Goal: Task Accomplishment & Management: Manage account settings

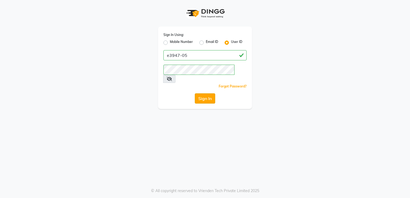
click at [204, 93] on button "Sign In" at bounding box center [205, 98] width 20 height 10
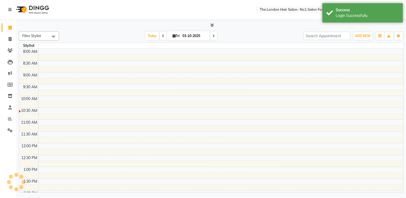
select select "en"
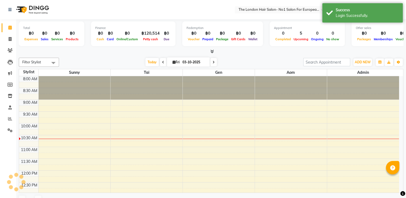
click at [405, 77] on div "Total ฿0 Expenses ฿0 Sales ฿0 Services ฿0 Products Finance ฿0 Cash ฿0 Card ฿0 O…" at bounding box center [211, 113] width 390 height 189
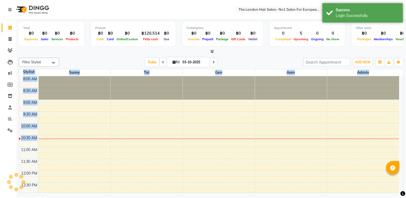
drag, startPoint x: 405, startPoint y: 77, endPoint x: 397, endPoint y: 134, distance: 57.2
click at [397, 134] on div "Total ฿0 Expenses ฿0 Sales ฿0 Services ฿0 Products Finance ฿0 Cash ฿0 Card ฿0 O…" at bounding box center [211, 113] width 390 height 189
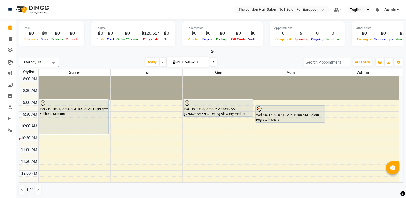
click at [279, 53] on div at bounding box center [211, 52] width 384 height 6
click at [151, 62] on span "Today" at bounding box center [151, 62] width 13 height 8
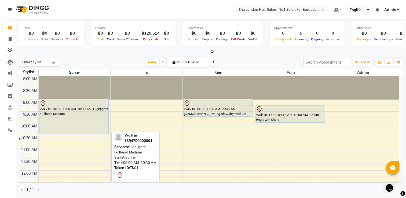
click at [104, 117] on div "Walk in, TK01, 09:00 AM-10:30 AM, Highlights Fullhead Medium" at bounding box center [73, 117] width 69 height 34
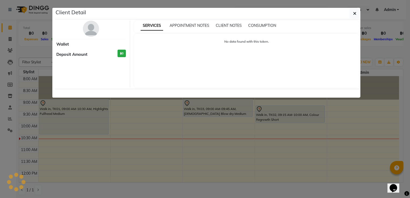
select select "7"
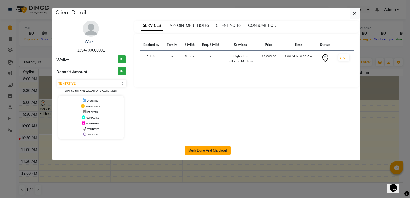
click at [222, 151] on button "Mark Done And Checkout" at bounding box center [208, 150] width 46 height 9
select select "service"
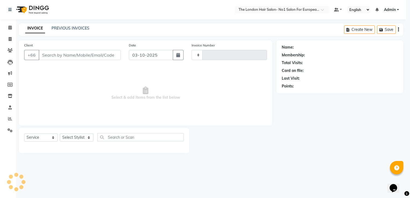
type input "0097"
select select "9006"
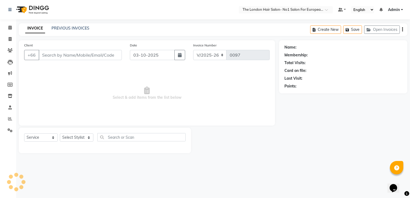
type input "1394700000001"
select select "91428"
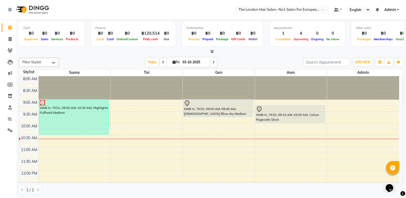
click at [163, 62] on span at bounding box center [163, 62] width 6 height 8
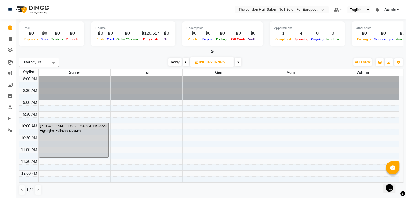
scroll to position [21, 0]
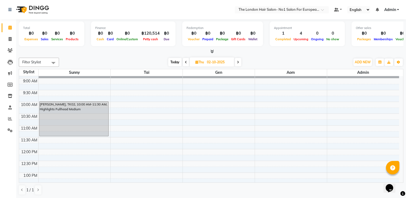
click at [402, 96] on div "8:00 AM 8:30 AM 9:00 AM 9:30 AM 10:00 AM 10:30 AM 11:00 AM 11:30 AM 12:00 PM 12…" at bounding box center [211, 129] width 384 height 106
click at [173, 59] on span "Today" at bounding box center [174, 62] width 13 height 8
type input "03-10-2025"
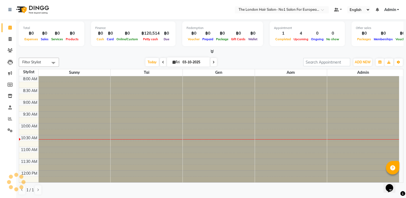
scroll to position [47, 0]
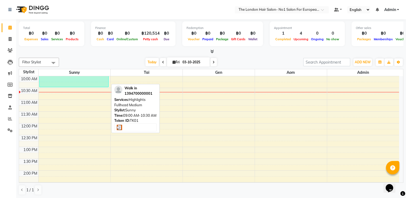
click at [101, 85] on div "Walk in, TK01, 09:00 AM-10:30 AM, Highlights Fullhead Medium" at bounding box center [73, 70] width 69 height 34
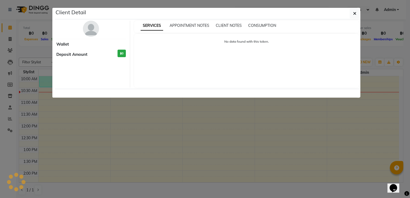
select select "3"
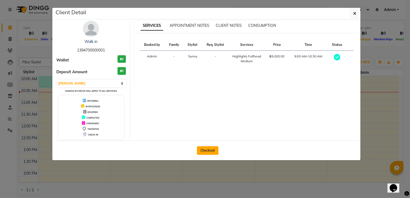
click at [205, 146] on button "Checkout" at bounding box center [207, 150] width 21 height 9
select select "service"
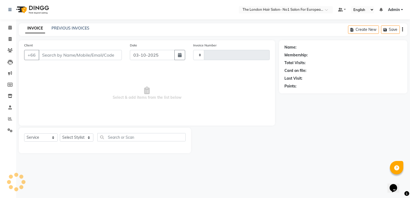
type input "0097"
select select "9006"
type input "1394700000001"
select select "91428"
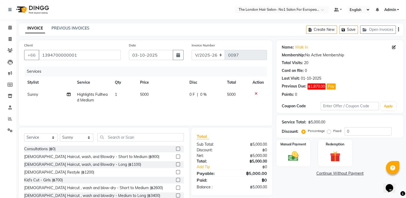
click at [273, 79] on div "Client [PHONE_NUMBER] Date [DATE] Invoice Number V/2025 V/[PHONE_NUMBER] Servic…" at bounding box center [145, 123] width 261 height 166
click at [116, 94] on span "1" at bounding box center [116, 94] width 2 height 5
select select "91428"
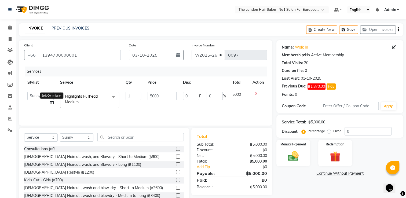
click at [52, 103] on icon at bounding box center [52, 103] width 4 height 4
select select "91428"
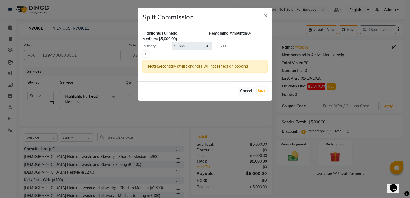
click at [145, 57] on link at bounding box center [146, 54] width 6 height 6
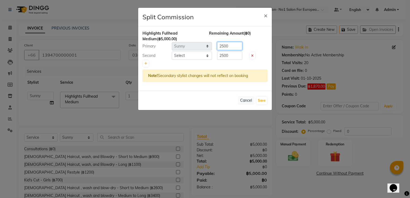
drag, startPoint x: 231, startPoint y: 48, endPoint x: 107, endPoint y: 50, distance: 123.9
click at [107, 50] on ngb-modal-window "Split Commission × Highlights Fullhead Medium (฿5,000.00) Remaining Amount (฿0)…" at bounding box center [205, 99] width 410 height 198
type input "3780"
drag, startPoint x: 230, startPoint y: 55, endPoint x: 113, endPoint y: 24, distance: 121.7
click at [113, 24] on ngb-modal-window "Split Commission × Highlights Fullhead Medium (฿5,000.00) Remaining Amount (-฿1…" at bounding box center [205, 99] width 410 height 198
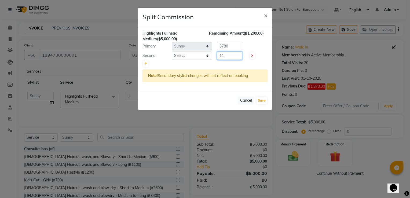
type input "1"
type input "1220"
click at [262, 102] on button "Save" at bounding box center [261, 101] width 10 height 8
click at [201, 56] on select "Select Admin Aom Gen [PERSON_NAME]" at bounding box center [192, 55] width 40 height 8
click at [172, 51] on select "Select Admin Aom Gen [PERSON_NAME]" at bounding box center [192, 55] width 40 height 8
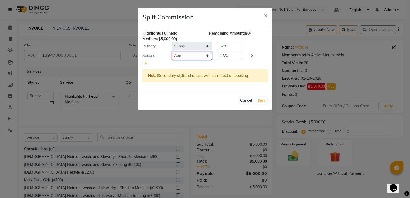
click at [206, 56] on select "Select Admin Aom Gen [PERSON_NAME]" at bounding box center [192, 55] width 40 height 8
select select "91430"
click at [172, 51] on select "Select Admin Aom Gen [PERSON_NAME]" at bounding box center [192, 55] width 40 height 8
click at [264, 101] on button "Save" at bounding box center [261, 101] width 10 height 8
select select "Select"
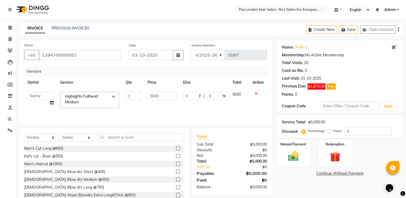
scroll to position [66, 0]
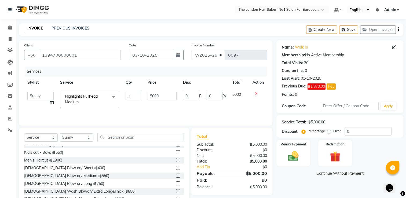
click at [176, 169] on label at bounding box center [178, 168] width 4 height 4
click at [176, 169] on input "checkbox" at bounding box center [177, 167] width 3 height 3
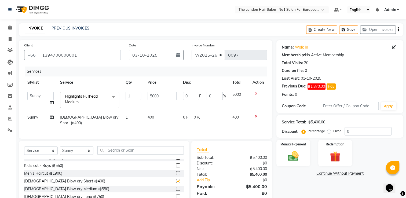
checkbox input "false"
click at [34, 117] on span "Sunny" at bounding box center [32, 117] width 11 height 5
select select "91428"
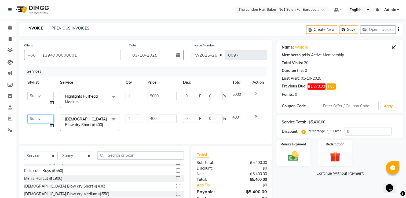
click at [38, 120] on select "Admin Aom Gen [PERSON_NAME]" at bounding box center [40, 118] width 26 height 8
select select "91430"
click at [296, 158] on img at bounding box center [293, 156] width 18 height 13
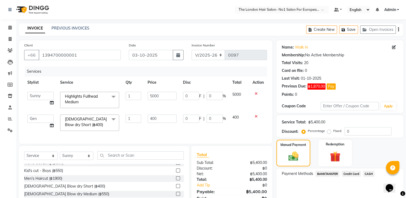
click at [371, 175] on span "CASH" at bounding box center [369, 173] width 12 height 6
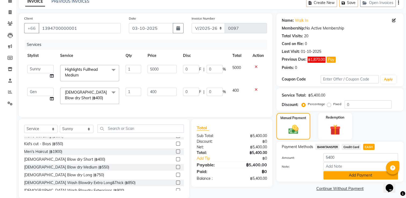
click at [351, 175] on button "Add Payment" at bounding box center [360, 175] width 75 height 8
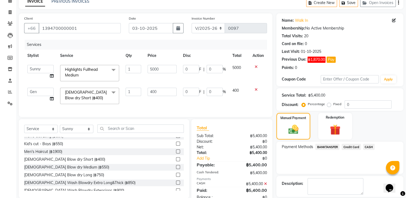
scroll to position [51, 0]
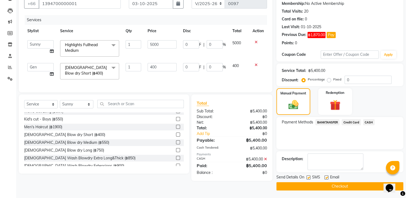
click at [313, 184] on button "Checkout" at bounding box center [339, 186] width 127 height 8
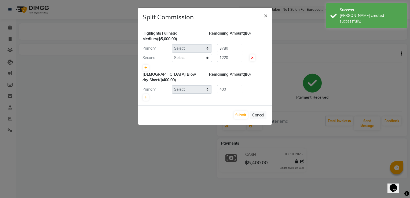
select select "91428"
select select "91430"
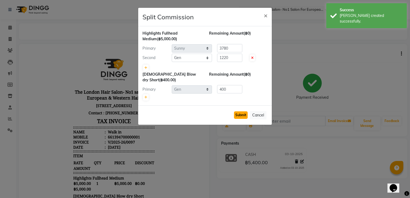
click at [243, 111] on button "Submit" at bounding box center [241, 115] width 14 height 8
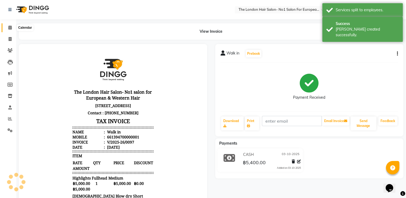
click at [9, 28] on icon at bounding box center [9, 27] width 3 height 4
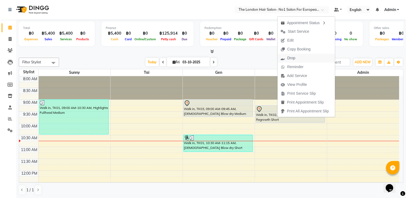
click at [313, 58] on button "Drop" at bounding box center [305, 58] width 57 height 9
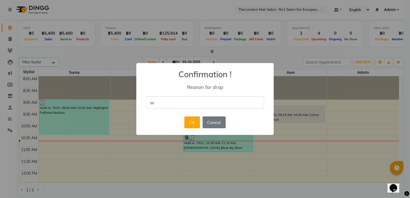
type input "wrong book"
click at [189, 122] on button "OK" at bounding box center [191, 122] width 15 height 12
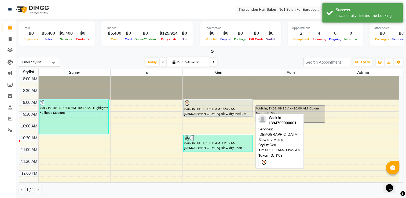
click at [218, 103] on div at bounding box center [218, 103] width 68 height 6
select select "7"
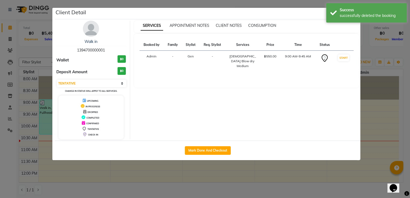
click at [271, 165] on ngb-modal-window "Client Detail Walk in 1394700000001 Wallet ฿0 Deposit Amount ฿0 Select IN SERVI…" at bounding box center [205, 99] width 410 height 198
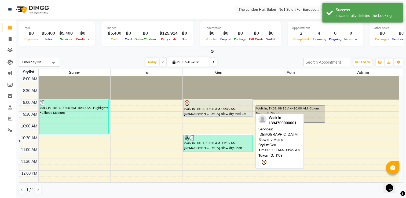
click at [234, 100] on div "Walk in, TK03, 09:00 AM-09:45 AM, [DEMOGRAPHIC_DATA] Blow dry Medium" at bounding box center [217, 108] width 69 height 17
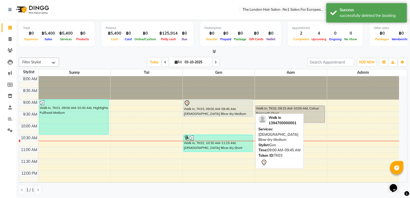
select select "7"
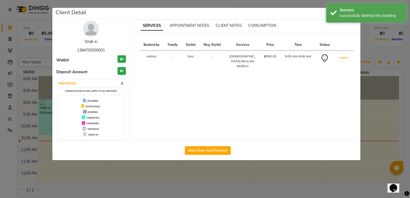
click at [234, 99] on div "SERVICES APPOINTMENT NOTES CLIENT NOTES CONSUMPTION Booked by Family Stylist Re…" at bounding box center [246, 80] width 233 height 118
click at [265, 165] on ngb-modal-window "Client Detail Walk in 1394700000001 Wallet ฿0 Deposit Amount ฿0 Select IN SERVI…" at bounding box center [205, 99] width 410 height 198
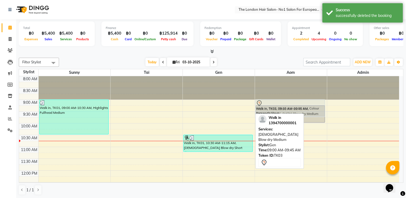
drag, startPoint x: 218, startPoint y: 112, endPoint x: 284, endPoint y: 110, distance: 65.7
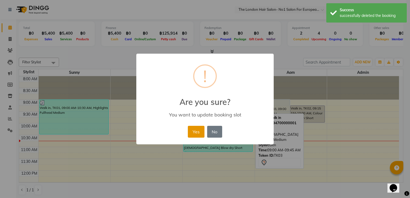
click at [201, 130] on button "Yes" at bounding box center [196, 132] width 16 height 12
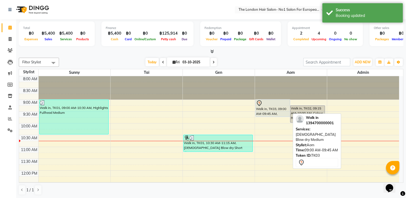
click at [266, 108] on div "Walk in, TK03, 09:00 AM-09:45 AM, [DEMOGRAPHIC_DATA] Blow dry Medium" at bounding box center [272, 108] width 34 height 17
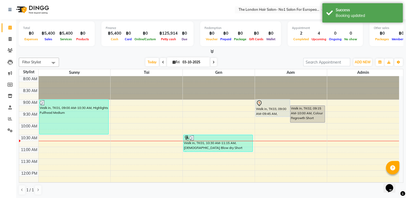
click at [275, 97] on div at bounding box center [291, 87] width 72 height 23
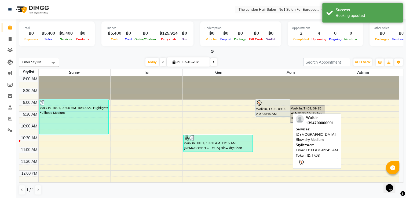
click at [272, 101] on div at bounding box center [273, 103] width 34 height 6
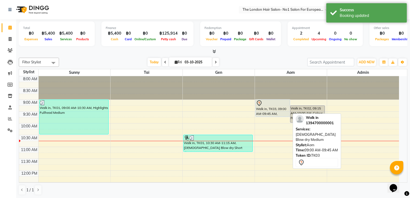
select select "7"
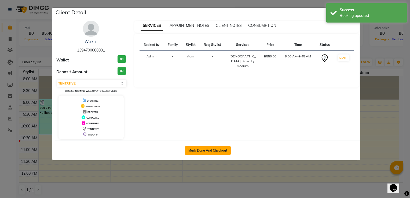
click at [210, 149] on button "Mark Done And Checkout" at bounding box center [208, 150] width 46 height 9
select select "service"
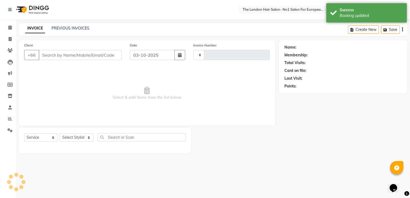
type input "0098"
select select "9006"
type input "1394700000001"
select select "91431"
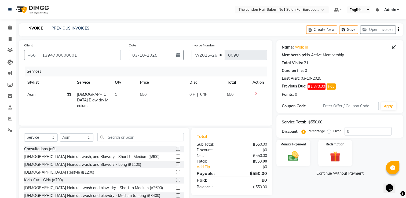
click at [202, 158] on div "Net:" at bounding box center [211, 156] width 39 height 6
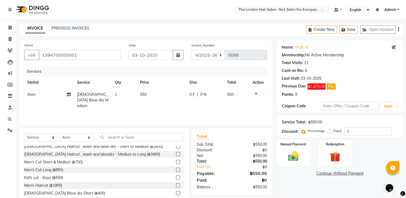
scroll to position [63, 0]
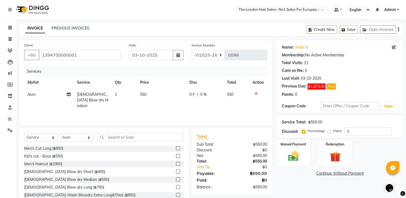
click at [176, 170] on label at bounding box center [178, 171] width 4 height 4
click at [176, 170] on input "checkbox" at bounding box center [177, 171] width 3 height 3
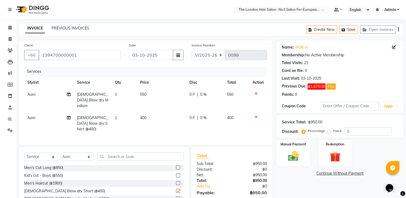
checkbox input "false"
click at [254, 88] on th "Action" at bounding box center [258, 82] width 18 height 12
click at [256, 93] on icon at bounding box center [255, 94] width 3 height 4
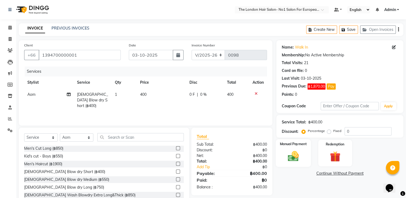
click at [293, 144] on label "Manual Payment" at bounding box center [293, 143] width 27 height 5
click at [369, 174] on span "CASH" at bounding box center [369, 173] width 12 height 6
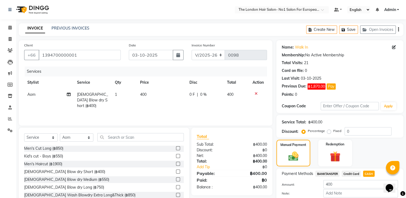
scroll to position [26, 0]
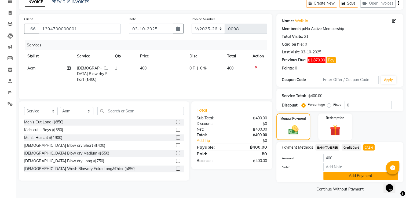
click at [344, 172] on button "Add Payment" at bounding box center [360, 176] width 75 height 8
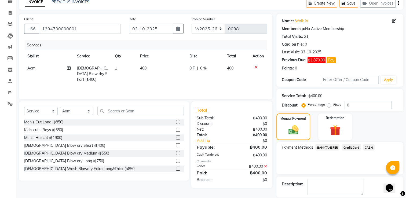
scroll to position [51, 0]
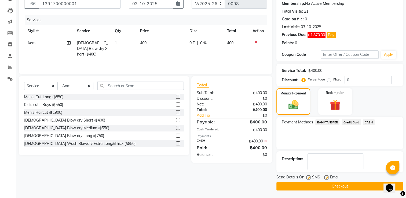
click at [362, 183] on button "Checkout" at bounding box center [339, 186] width 127 height 8
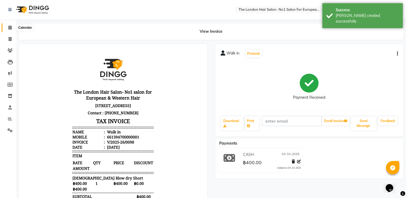
click at [10, 28] on icon at bounding box center [9, 27] width 3 height 4
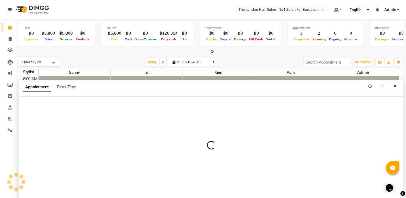
select select "91428"
select select "540"
select select "tentative"
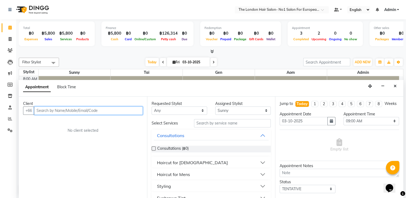
click at [129, 112] on input "text" at bounding box center [88, 110] width 109 height 8
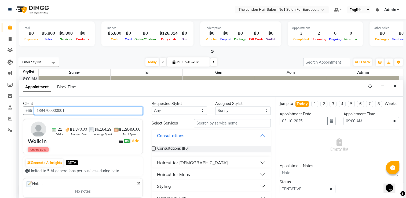
type input "1394700000001"
click at [279, 111] on div "Jump to [DATE] 1 2 3 4 5 6 7 8 Weeks" at bounding box center [338, 106] width 127 height 10
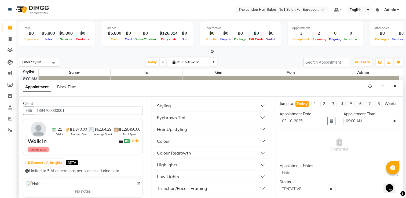
scroll to position [105, 0]
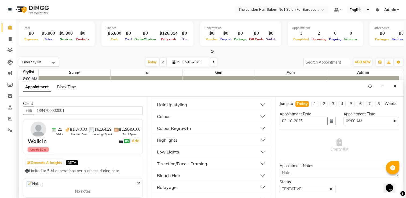
click at [256, 119] on button "Colour" at bounding box center [211, 117] width 115 height 10
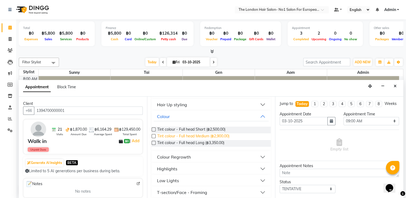
click at [225, 135] on span "Tint colour - Full head Medium (฿2,900.00)" at bounding box center [193, 136] width 72 height 7
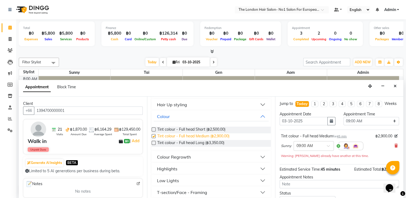
checkbox input "false"
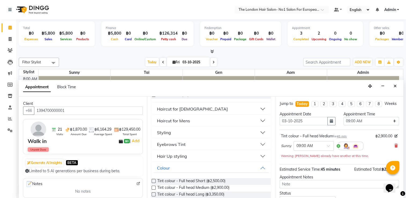
scroll to position [52, 0]
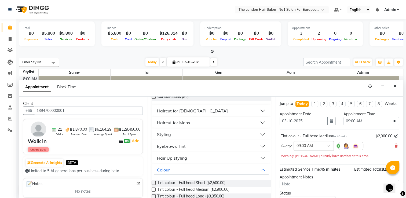
click at [257, 108] on button "Haircut for [DEMOGRAPHIC_DATA]" at bounding box center [211, 111] width 115 height 10
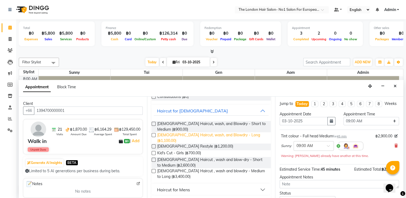
click at [239, 135] on span "[DEMOGRAPHIC_DATA] Haircut, wash, and Blowdry - Long (฿1,100.00)" at bounding box center [211, 137] width 109 height 11
checkbox input "false"
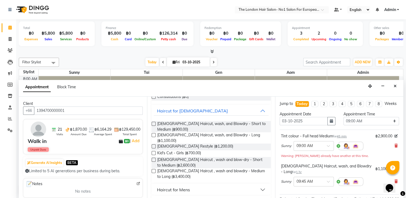
scroll to position [74, 0]
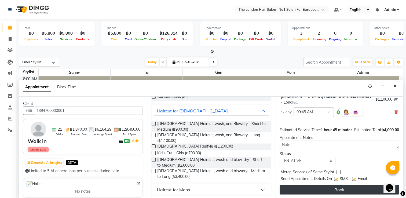
click at [326, 190] on button "Book" at bounding box center [338, 190] width 119 height 10
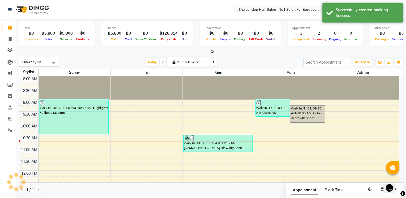
scroll to position [0, 0]
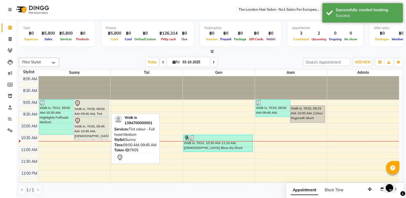
click at [98, 110] on div "Walk in, TK05, 09:00 AM-09:45 AM, Tint colour - Full head Medium" at bounding box center [91, 108] width 34 height 17
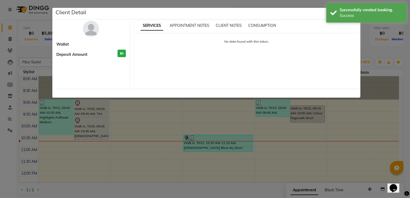
select select "7"
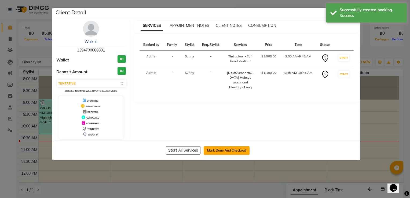
click at [220, 149] on button "Mark Done And Checkout" at bounding box center [226, 150] width 46 height 9
select select "service"
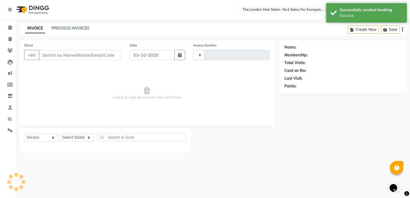
type input "0099"
select select "9006"
type input "1394700000001"
select select "91428"
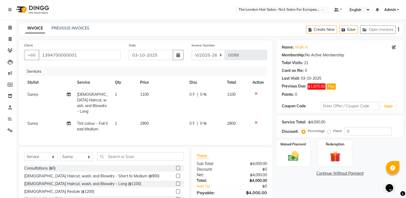
click at [64, 95] on td "Sunny" at bounding box center [49, 102] width 50 height 29
select select "91428"
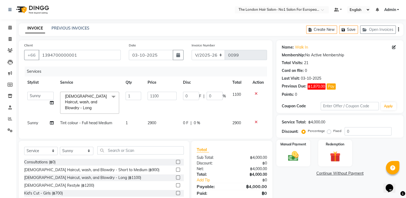
click at [51, 107] on td "Admin Aom Gen [PERSON_NAME]" at bounding box center [40, 102] width 33 height 28
click at [51, 102] on icon at bounding box center [52, 103] width 4 height 4
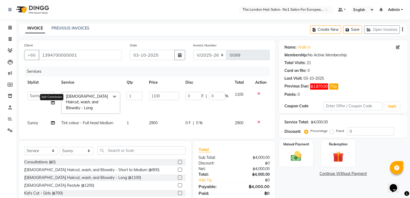
select select "91428"
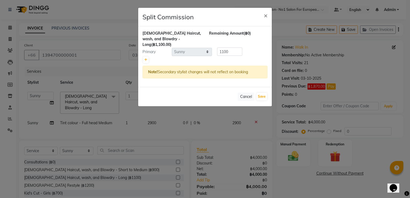
click at [144, 49] on div "Primary Select Admin Aom Gen Sunny Tai 1100" at bounding box center [204, 51] width 133 height 9
click at [147, 57] on link at bounding box center [146, 60] width 6 height 6
type input "550"
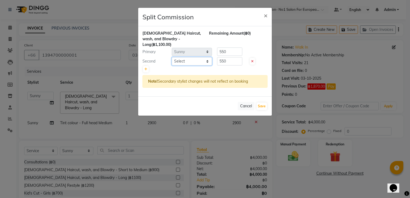
click at [178, 58] on select "Select Admin Aom Gen [PERSON_NAME]" at bounding box center [192, 61] width 40 height 8
select select "91431"
click at [172, 57] on select "Select Admin Aom Gen [PERSON_NAME]" at bounding box center [192, 61] width 40 height 8
drag, startPoint x: 228, startPoint y: 59, endPoint x: 79, endPoint y: 68, distance: 149.3
click at [79, 68] on ngb-modal-window "Split Commission × [DEMOGRAPHIC_DATA] Haircut, wash, and Blowdry - Long (฿1,100…" at bounding box center [205, 99] width 410 height 198
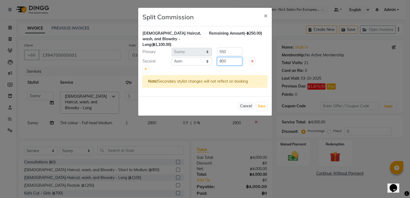
type input "800"
drag, startPoint x: 234, startPoint y: 49, endPoint x: 143, endPoint y: 67, distance: 92.1
click at [143, 67] on div "[DEMOGRAPHIC_DATA] Haircut, wash, and Blowdry - Long (฿1,100.00) Remaining Amou…" at bounding box center [205, 61] width 134 height 70
type input "300"
click at [260, 102] on button "Save" at bounding box center [261, 106] width 10 height 8
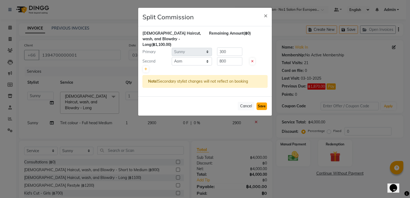
select select "Select"
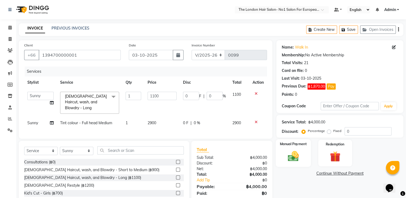
click at [305, 147] on div "Manual Payment" at bounding box center [293, 153] width 35 height 28
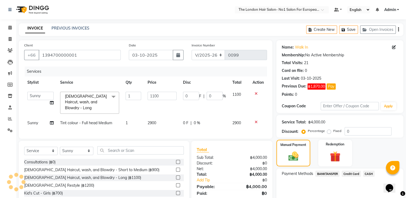
click at [368, 173] on span "CASH" at bounding box center [369, 173] width 12 height 6
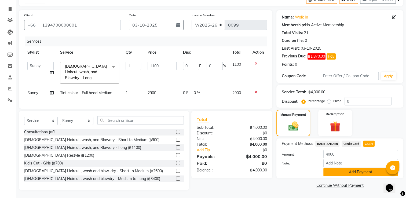
click at [366, 172] on button "Add Payment" at bounding box center [360, 172] width 75 height 8
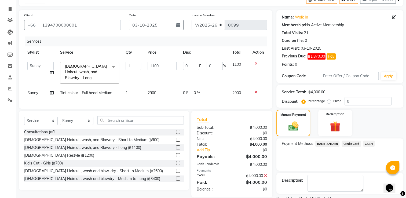
scroll to position [51, 0]
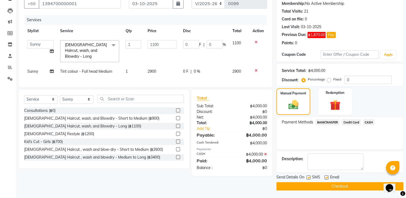
click at [363, 186] on button "Checkout" at bounding box center [339, 186] width 127 height 8
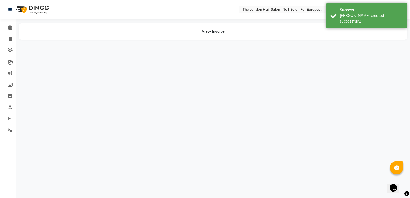
select select "91428"
select select "91431"
select select "91428"
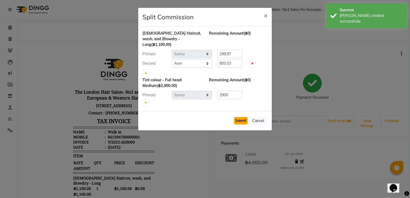
click at [239, 117] on button "Submit" at bounding box center [241, 121] width 14 height 8
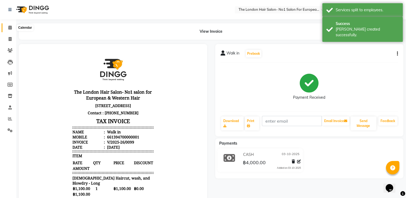
click at [9, 29] on icon at bounding box center [9, 27] width 3 height 4
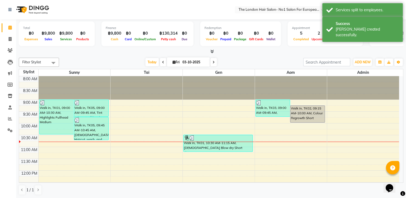
click at [162, 61] on icon at bounding box center [163, 62] width 2 height 3
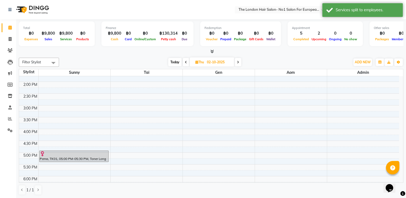
scroll to position [176, 0]
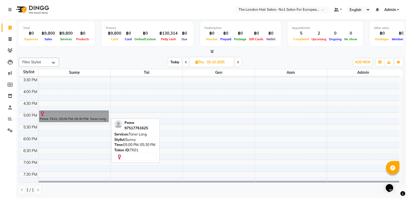
drag, startPoint x: 102, startPoint y: 90, endPoint x: 87, endPoint y: 112, distance: 26.9
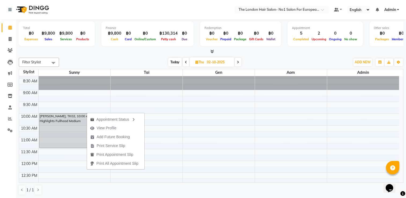
scroll to position [10, 0]
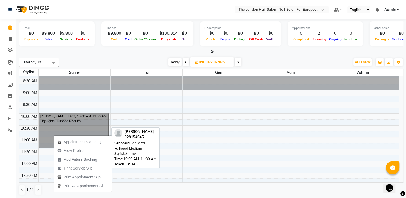
click at [87, 132] on link "[PERSON_NAME], TK02, 10:00 AM-11:30 AM, Highlights Fullhead Medium" at bounding box center [73, 130] width 69 height 35
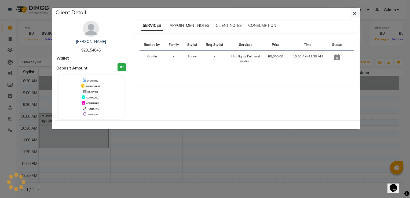
click at [87, 132] on ngb-modal-window "Client Detail [PERSON_NAME] 928154645 Wallet Deposit Amount ฿0 UPCOMING IN PROG…" at bounding box center [205, 99] width 410 height 198
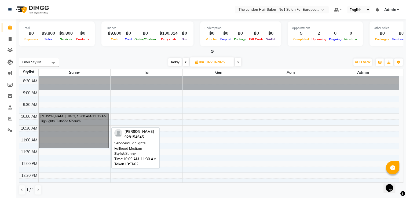
click at [98, 133] on link "[PERSON_NAME], TK02, 10:00 AM-11:30 AM, Highlights Fullhead Medium" at bounding box center [73, 130] width 69 height 35
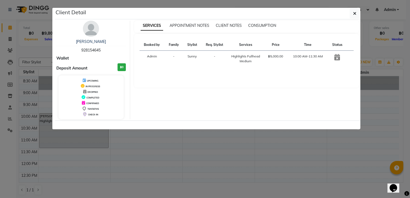
click at [336, 56] on icon at bounding box center [337, 57] width 6 height 6
click at [218, 178] on ngb-modal-window "Client Detail [PERSON_NAME] 928154645 Wallet Deposit Amount ฿0 UPCOMING IN PROG…" at bounding box center [205, 99] width 410 height 198
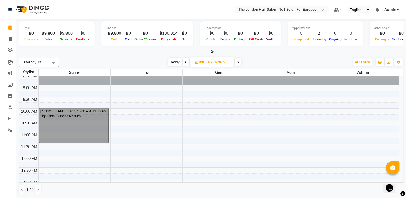
scroll to position [0, 0]
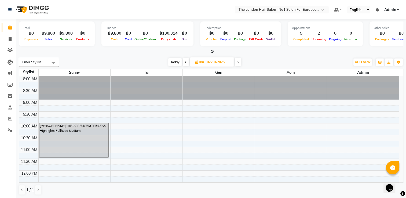
click at [170, 62] on span "Today" at bounding box center [174, 62] width 13 height 8
type input "03-10-2025"
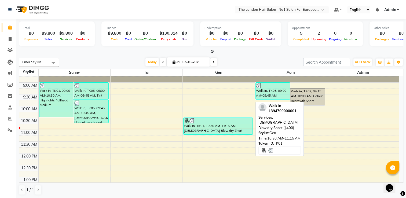
scroll to position [27, 0]
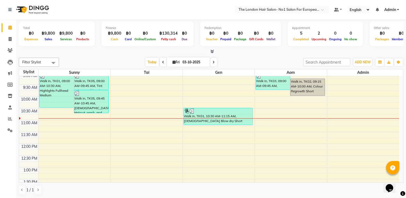
click at [192, 64] on input "03-10-2025" at bounding box center [194, 62] width 27 height 8
select select "10"
select select "2025"
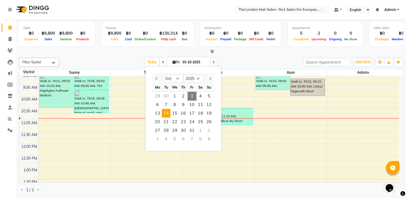
click at [168, 111] on span "14" at bounding box center [166, 113] width 9 height 9
type input "[DATE]"
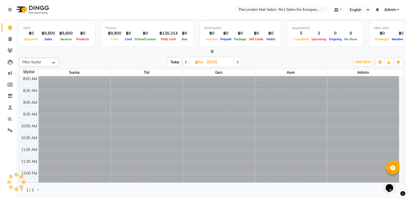
scroll to position [47, 0]
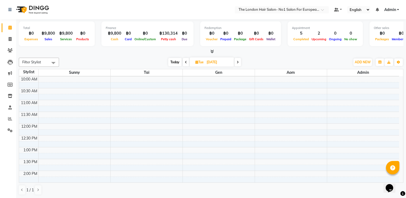
click at [151, 101] on div "8:00 AM 8:30 AM 9:00 AM 9:30 AM 10:00 AM 10:30 AM 11:00 AM 11:30 AM 12:00 PM 12…" at bounding box center [209, 182] width 380 height 306
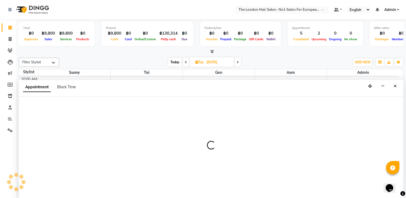
scroll to position [0, 0]
select select "91429"
select select "660"
select select "tentative"
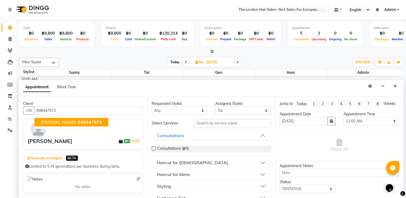
click at [86, 119] on span "848447572" at bounding box center [90, 121] width 24 height 5
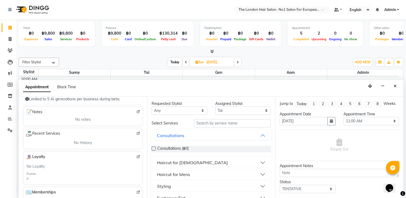
scroll to position [80, 0]
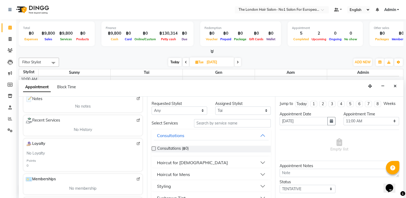
type input "848447572"
click at [198, 111] on select "Any Admin Aom Gen [PERSON_NAME]" at bounding box center [178, 110] width 55 height 8
select select "91429"
click at [151, 106] on select "Any Admin Aom Gen [PERSON_NAME]" at bounding box center [178, 110] width 55 height 8
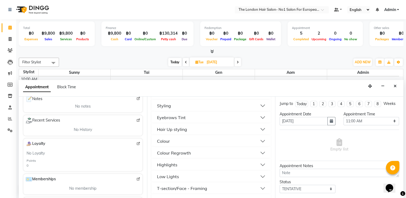
scroll to position [107, 0]
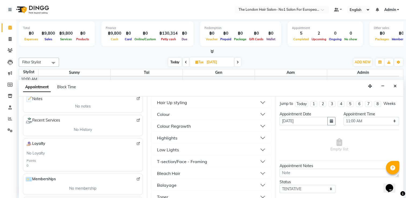
click at [187, 138] on button "Highlights" at bounding box center [211, 138] width 115 height 10
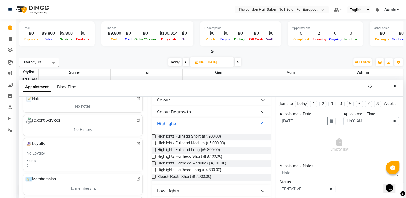
scroll to position [134, 0]
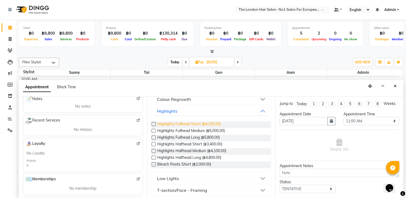
click at [204, 125] on span "Highlights Fullhead Short (฿4,200.00)" at bounding box center [189, 124] width 64 height 7
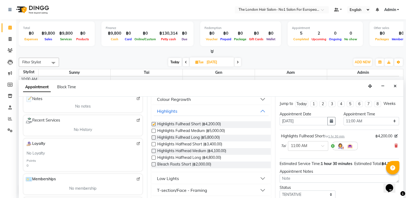
checkbox input "false"
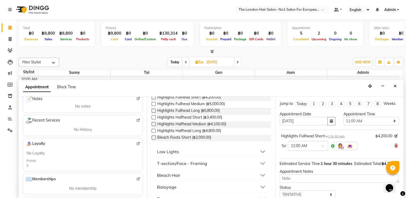
scroll to position [27, 0]
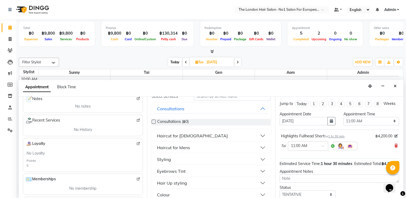
click at [189, 157] on button "Styling" at bounding box center [211, 159] width 115 height 10
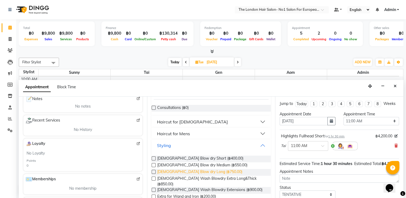
scroll to position [54, 0]
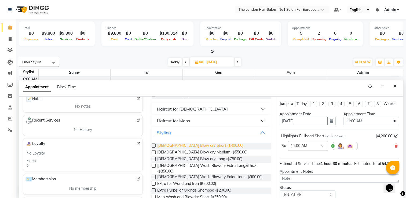
click at [204, 147] on span "[DEMOGRAPHIC_DATA] Blow dry Short (฿400.00)" at bounding box center [200, 146] width 86 height 7
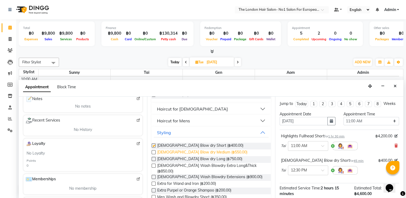
checkbox input "false"
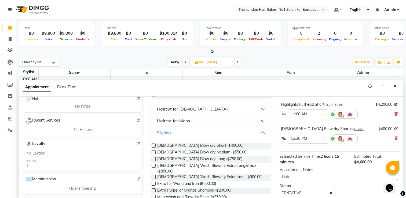
scroll to position [69, 0]
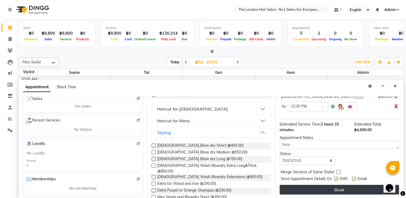
click at [357, 187] on button "Book" at bounding box center [338, 190] width 119 height 10
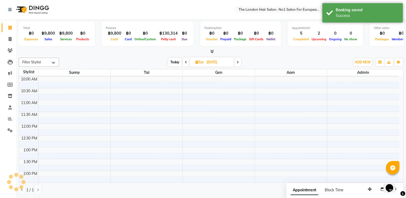
scroll to position [0, 0]
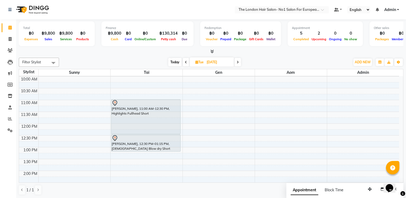
click at [220, 60] on input "[DATE]" at bounding box center [218, 62] width 27 height 8
select select "10"
select select "2025"
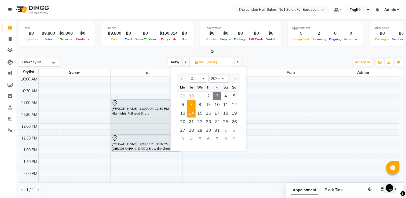
click at [190, 105] on span "7" at bounding box center [191, 104] width 9 height 9
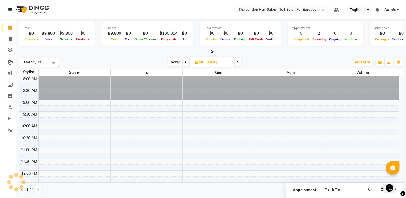
scroll to position [47, 0]
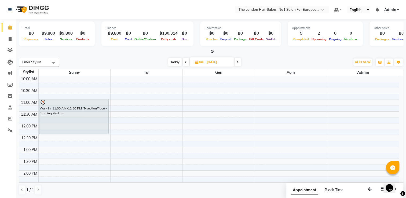
click at [120, 58] on div "[DATE] [DATE]" at bounding box center [205, 62] width 286 height 8
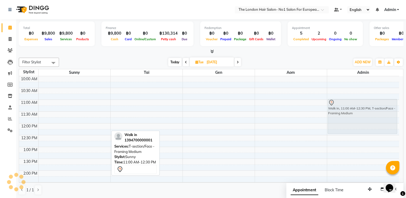
drag, startPoint x: 103, startPoint y: 118, endPoint x: 358, endPoint y: 119, distance: 255.2
click at [358, 119] on tr "Walk in, 11:00 AM-12:30 PM, T-section/Face - Framing Medium Walk in, 11:00 AM-1…" at bounding box center [209, 182] width 380 height 306
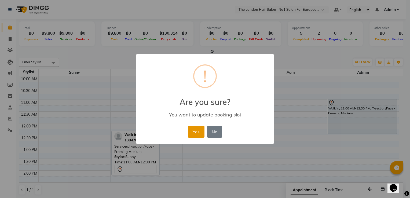
click at [198, 128] on button "Yes" at bounding box center [196, 132] width 16 height 12
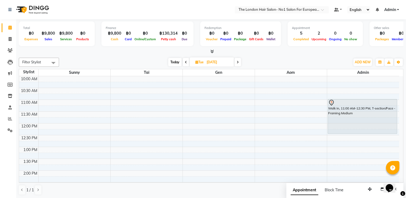
drag, startPoint x: 410, startPoint y: 101, endPoint x: 406, endPoint y: 118, distance: 16.8
drag, startPoint x: 406, startPoint y: 118, endPoint x: 275, endPoint y: 54, distance: 146.4
click at [275, 54] on div at bounding box center [211, 52] width 384 height 6
click at [171, 62] on span "Today" at bounding box center [174, 62] width 13 height 8
type input "03-10-2025"
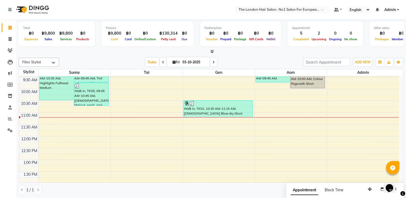
scroll to position [44, 0]
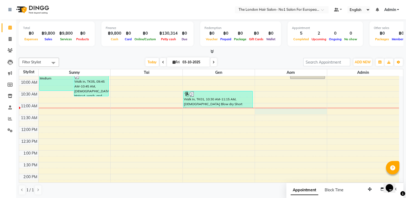
click at [269, 110] on div "8:00 AM 8:30 AM 9:00 AM 9:30 AM 10:00 AM 10:30 AM 11:00 AM 11:30 AM 12:00 PM 12…" at bounding box center [209, 185] width 380 height 306
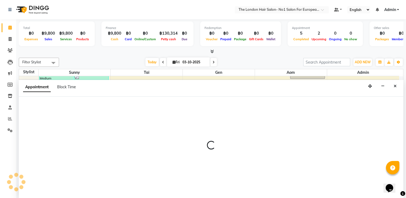
scroll to position [0, 0]
select select "91431"
select select "675"
select select "tentative"
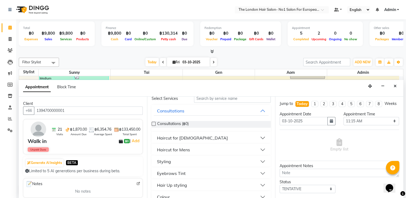
scroll to position [54, 0]
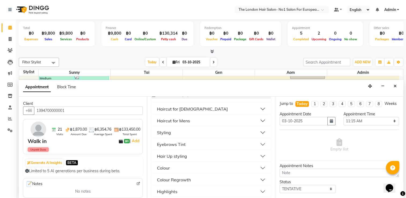
type input "1394700000001"
click at [205, 133] on button "Styling" at bounding box center [211, 133] width 115 height 10
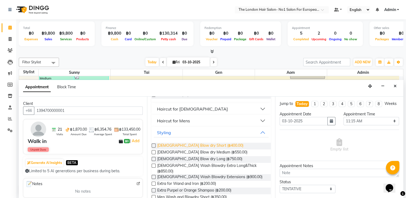
click at [207, 143] on span "[DEMOGRAPHIC_DATA] Blow dry Short (฿400.00)" at bounding box center [200, 146] width 86 height 7
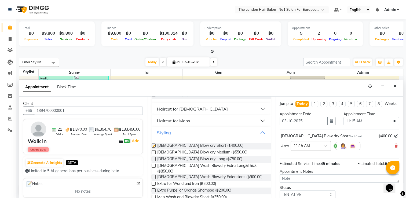
checkbox input "false"
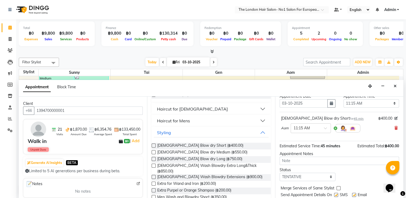
scroll to position [39, 0]
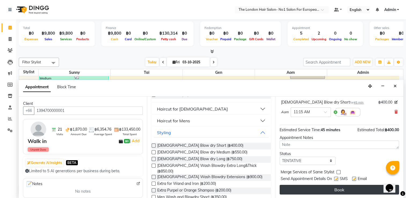
click at [359, 192] on button "Book" at bounding box center [338, 190] width 119 height 10
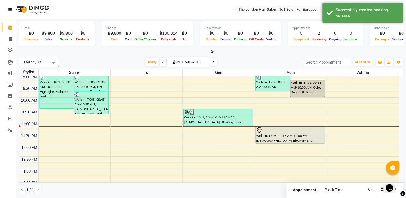
scroll to position [27, 0]
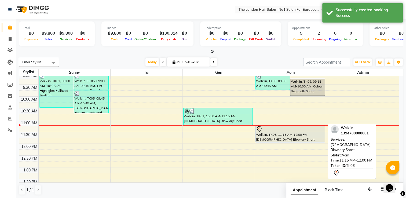
click at [295, 129] on div at bounding box center [290, 129] width 68 height 6
click at [306, 138] on div "Walk in, TK06, 11:15 AM-12:00 PM, [DEMOGRAPHIC_DATA] Blow dry Short" at bounding box center [289, 133] width 69 height 17
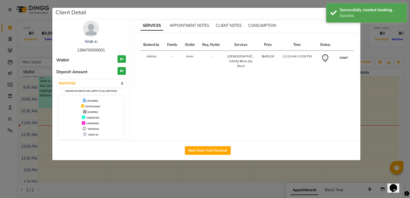
click at [344, 55] on button "START" at bounding box center [343, 57] width 11 height 7
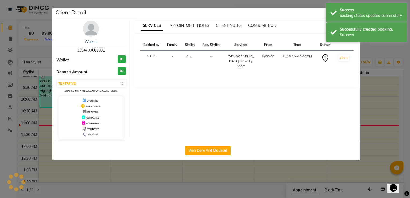
select select "1"
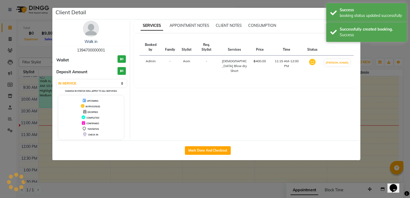
click at [389, 102] on ngb-modal-window "Client Detail Walk in 1394700000001 Wallet ฿0 Deposit Amount ฿0 Select IN SERVI…" at bounding box center [205, 99] width 410 height 198
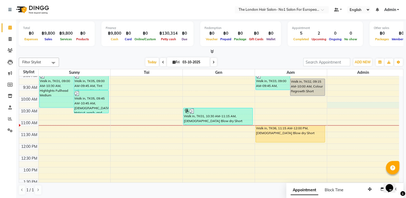
select select "91432"
select select "615"
select select "tentative"
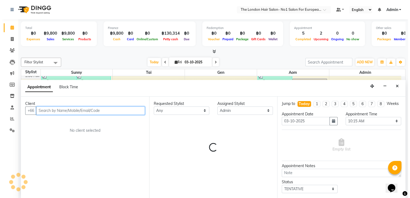
scroll to position [0, 0]
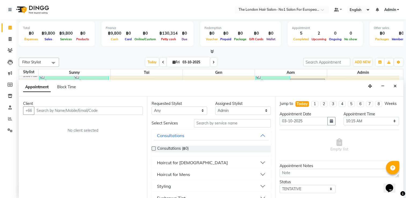
click at [395, 92] on div "Appointment Block Time" at bounding box center [211, 88] width 384 height 17
drag, startPoint x: 395, startPoint y: 90, endPoint x: 396, endPoint y: 87, distance: 2.9
click at [395, 89] on div "Appointment Block Time" at bounding box center [211, 88] width 384 height 17
click at [397, 85] on button "Close" at bounding box center [395, 86] width 8 height 8
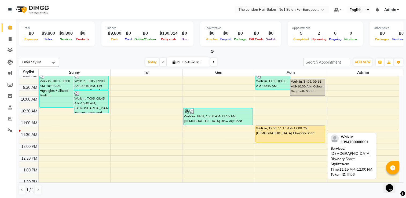
click at [292, 142] on div at bounding box center [289, 142] width 69 height 2
select select "1"
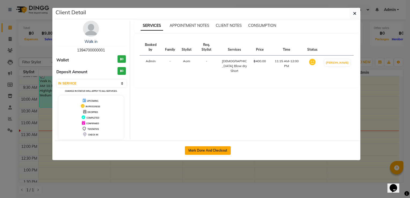
click at [207, 149] on button "Mark Done And Checkout" at bounding box center [208, 150] width 46 height 9
select select "service"
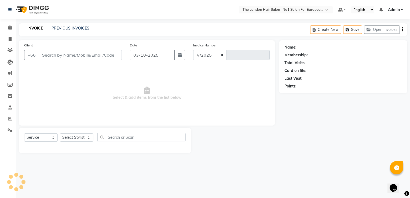
select select "9006"
type input "0100"
type input "1394700000001"
select select "91431"
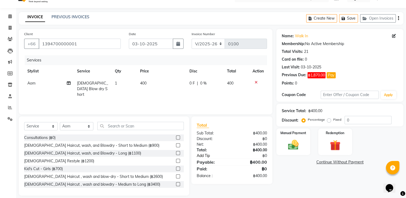
scroll to position [17, 0]
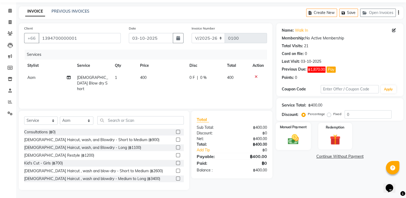
click at [299, 138] on img at bounding box center [293, 139] width 18 height 13
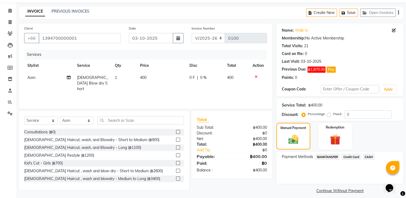
click at [328, 157] on span "BANKTANSFER" at bounding box center [327, 157] width 24 height 6
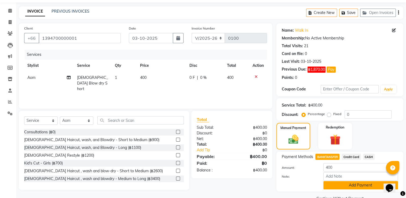
click at [349, 188] on button "Add Payment" at bounding box center [360, 185] width 75 height 8
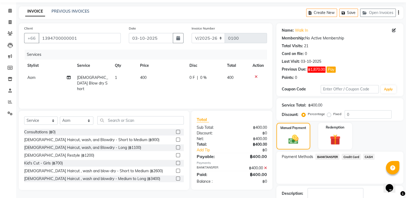
scroll to position [51, 0]
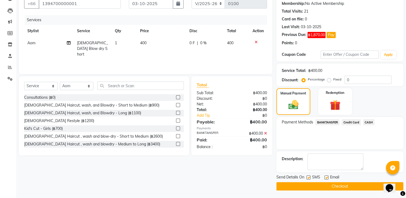
click at [326, 184] on button "Checkout" at bounding box center [339, 186] width 127 height 8
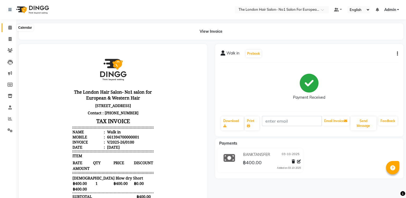
click at [8, 28] on span at bounding box center [9, 28] width 9 height 6
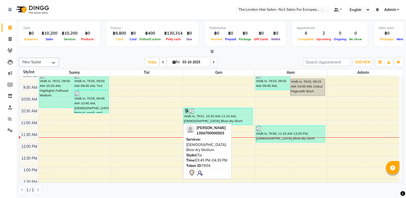
scroll to position [161, 0]
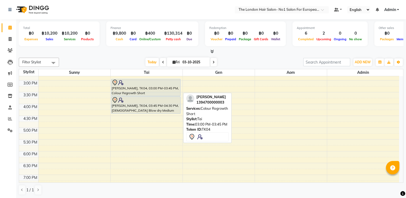
click at [162, 91] on div "[PERSON_NAME], TK04, 03:00 PM-03:45 PM, Colour Regrowth Short" at bounding box center [145, 87] width 69 height 17
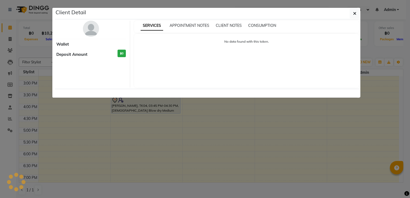
select select "7"
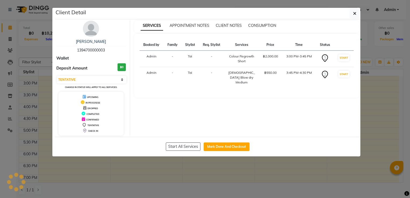
click at [286, 160] on ngb-modal-window "Client Detail [PERSON_NAME] 1394700000003 Wallet Deposit Amount ฿0 Select IN SE…" at bounding box center [205, 99] width 410 height 198
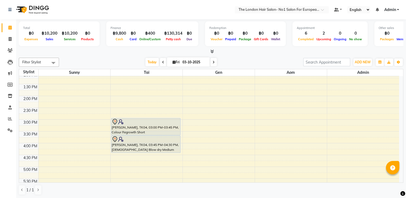
scroll to position [134, 0]
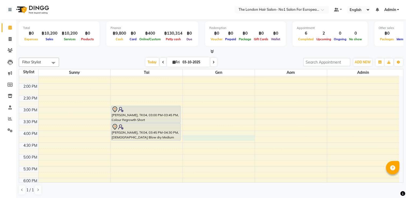
click at [253, 138] on div "8:00 AM 8:30 AM 9:00 AM 9:30 AM 10:00 AM 10:30 AM 11:00 AM 11:30 AM 12:00 PM 12…" at bounding box center [209, 95] width 380 height 306
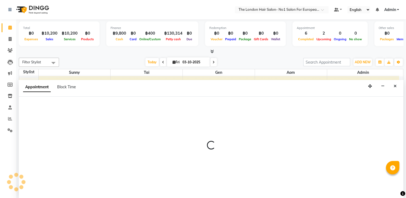
scroll to position [0, 0]
select select "91430"
select select "tentative"
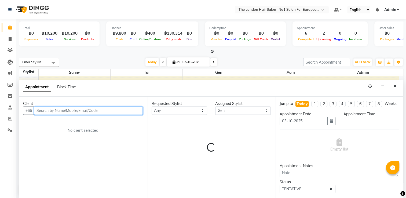
select select "975"
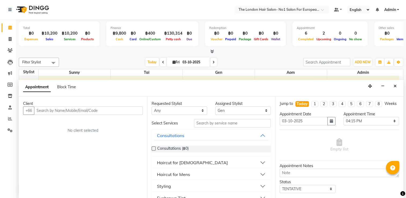
click at [262, 58] on div "[DATE] [DATE]" at bounding box center [181, 62] width 239 height 8
drag, startPoint x: 396, startPoint y: 86, endPoint x: 393, endPoint y: 85, distance: 2.8
click at [395, 86] on icon "Close" at bounding box center [394, 86] width 3 height 4
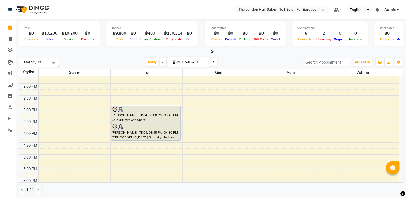
click at [204, 18] on nav "Select Location × The London Hair Salon- No1 Salon For European & Western Hair,…" at bounding box center [203, 9] width 406 height 19
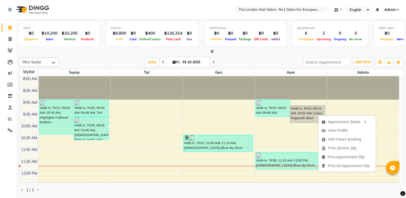
click at [269, 61] on div "[DATE] [DATE]" at bounding box center [181, 62] width 239 height 8
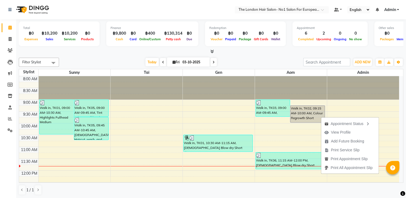
click at [284, 54] on div "Total ฿0 Expenses ฿10,200 Sales ฿10,200 Services ฿0 Products Finance ฿9,800 Cas…" at bounding box center [211, 108] width 390 height 179
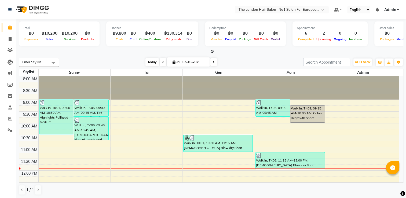
click at [153, 58] on span "Today" at bounding box center [151, 62] width 13 height 8
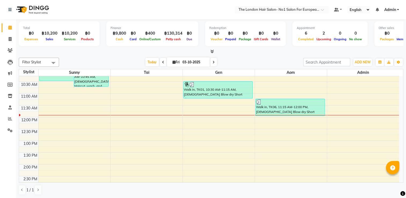
scroll to position [44, 0]
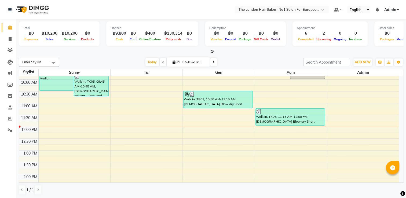
click at [216, 61] on span at bounding box center [213, 62] width 6 height 8
type input "04-10-2025"
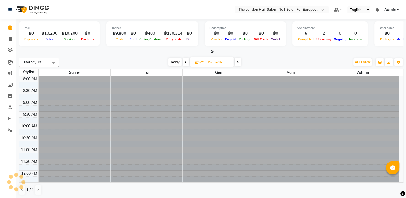
scroll to position [94, 0]
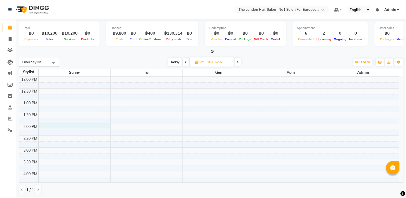
click at [65, 124] on div "8:00 AM 8:30 AM 9:00 AM 9:30 AM 10:00 AM 10:30 AM 11:00 AM 11:30 AM 12:00 PM 12…" at bounding box center [209, 135] width 380 height 306
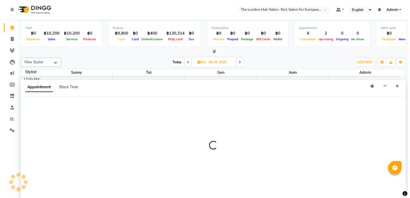
scroll to position [0, 0]
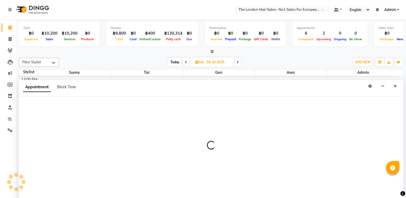
select select "91428"
select select "840"
select select "tentative"
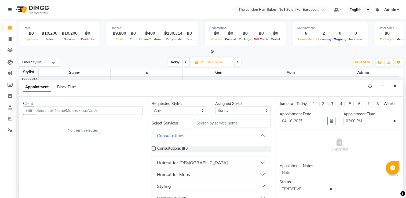
click at [88, 111] on input "text" at bounding box center [88, 110] width 109 height 8
click at [394, 85] on icon "Close" at bounding box center [394, 86] width 3 height 4
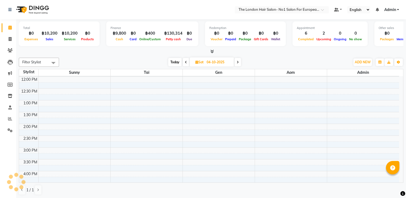
drag, startPoint x: 29, startPoint y: 125, endPoint x: 40, endPoint y: 125, distance: 11.0
click at [40, 125] on tr "2:00 PM" at bounding box center [209, 127] width 380 height 6
drag, startPoint x: 23, startPoint y: 125, endPoint x: 48, endPoint y: 125, distance: 24.9
click at [48, 125] on tr "2:00 PM" at bounding box center [209, 127] width 380 height 6
click at [48, 125] on div "8:00 AM 8:30 AM 9:00 AM 9:30 AM 10:00 AM 10:30 AM 11:00 AM 11:30 AM 12:00 PM 12…" at bounding box center [209, 135] width 380 height 306
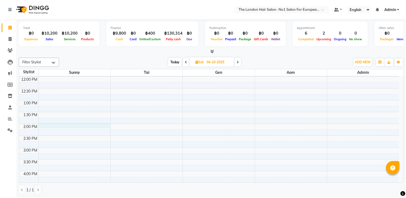
select select "91428"
select select "840"
select select "tentative"
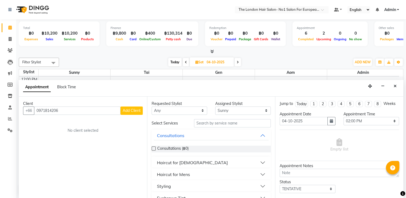
type input "0971814206"
click at [137, 110] on span "Add Client" at bounding box center [132, 110] width 18 height 5
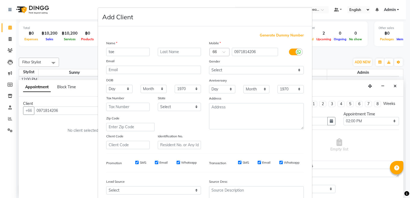
type input "tae"
drag, startPoint x: 234, startPoint y: 51, endPoint x: 174, endPoint y: 41, distance: 61.2
click at [174, 41] on div "Name tae Email DOB Day 01 02 03 04 05 06 07 08 09 10 11 12 13 14 15 16 17 18 19…" at bounding box center [204, 94] width 205 height 109
type input "971814206"
click at [228, 68] on select "Select [DEMOGRAPHIC_DATA] [DEMOGRAPHIC_DATA] Other Prefer Not To Say" at bounding box center [256, 70] width 95 height 8
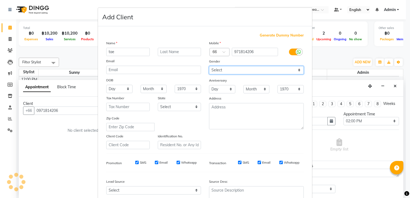
select select "[DEMOGRAPHIC_DATA]"
click at [209, 66] on select "Select [DEMOGRAPHIC_DATA] [DEMOGRAPHIC_DATA] Other Prefer Not To Say" at bounding box center [256, 70] width 95 height 8
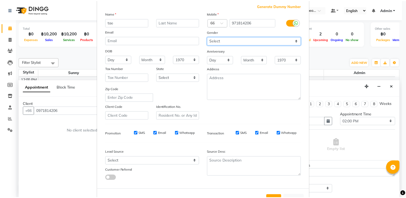
scroll to position [52, 0]
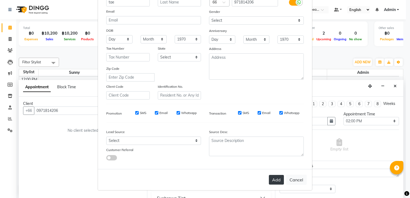
click at [276, 179] on button "Add" at bounding box center [276, 180] width 15 height 10
type input "971814206"
select select
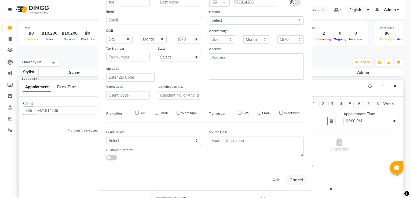
select select
checkbox input "false"
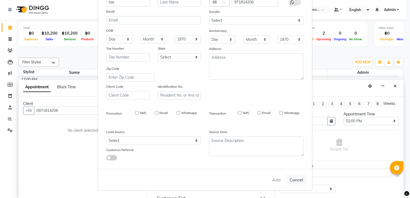
checkbox input "false"
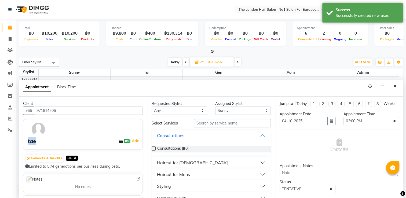
drag, startPoint x: 25, startPoint y: 140, endPoint x: 42, endPoint y: 142, distance: 16.2
click at [42, 142] on div "tae ฿0 | Add" at bounding box center [83, 134] width 120 height 31
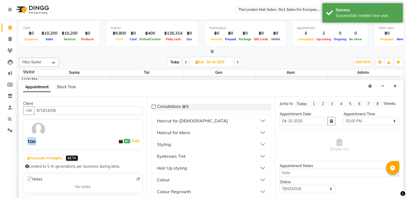
scroll to position [54, 0]
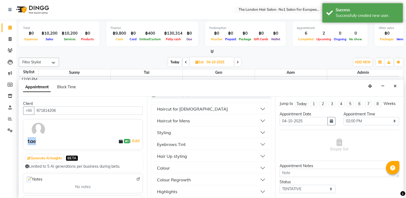
click at [192, 112] on button "Haircut for [DEMOGRAPHIC_DATA]" at bounding box center [211, 109] width 115 height 10
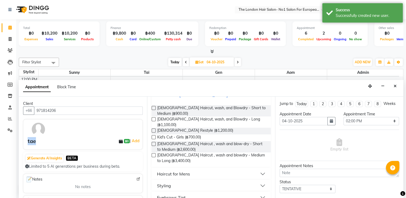
scroll to position [80, 0]
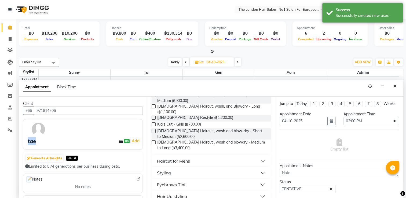
click at [203, 156] on button "Haircut for Mens" at bounding box center [211, 161] width 115 height 10
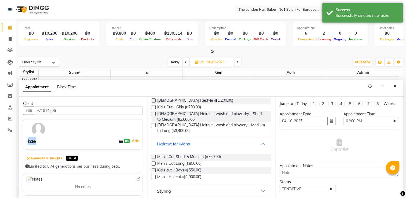
scroll to position [107, 0]
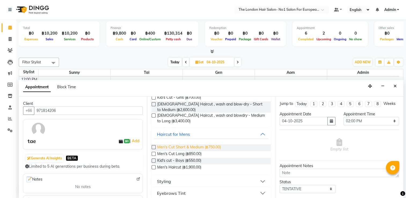
click at [201, 144] on span "Men's Cut Short & Medium (฿750.00)" at bounding box center [189, 147] width 64 height 7
checkbox input "false"
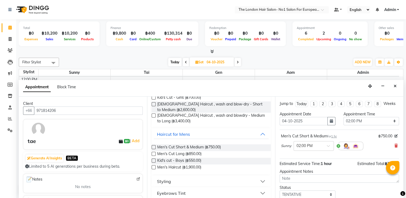
scroll to position [39, 0]
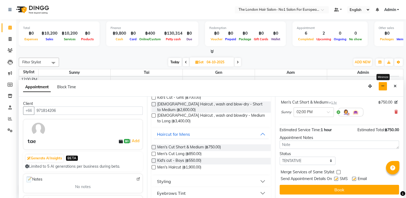
click at [383, 87] on icon "button" at bounding box center [382, 86] width 3 height 4
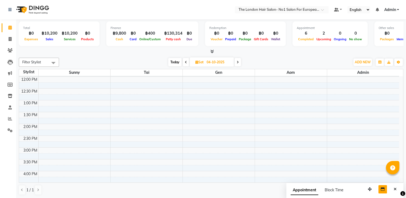
click at [188, 62] on div "[DATE] [DATE]" at bounding box center [205, 62] width 74 height 8
click at [186, 61] on icon at bounding box center [186, 62] width 2 height 3
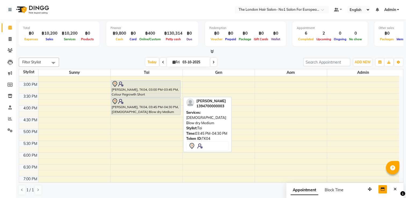
scroll to position [147, 0]
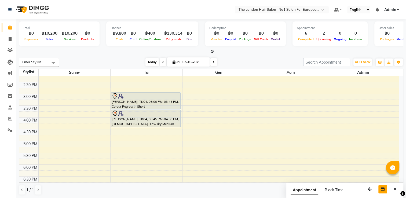
click at [155, 60] on span "Today" at bounding box center [151, 62] width 13 height 8
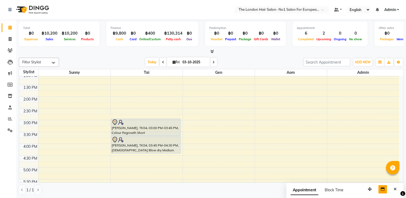
scroll to position [126, 0]
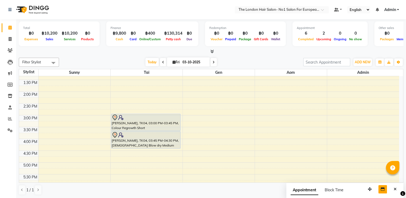
click at [212, 62] on icon at bounding box center [213, 62] width 2 height 3
type input "04-10-2025"
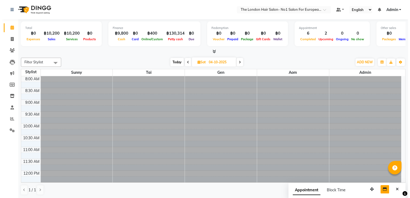
scroll to position [94, 0]
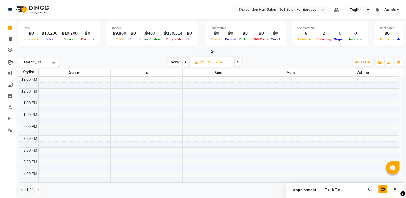
click at [29, 124] on div "2:00 PM" at bounding box center [30, 127] width 16 height 6
click at [43, 124] on div "8:00 AM 8:30 AM 9:00 AM 9:30 AM 10:00 AM 10:30 AM 11:00 AM 11:30 AM 12:00 PM 12…" at bounding box center [209, 135] width 380 height 306
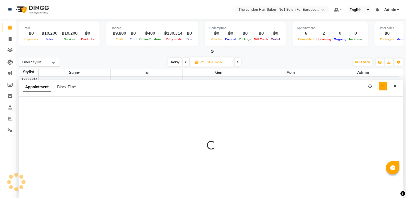
select select "91428"
select select "tentative"
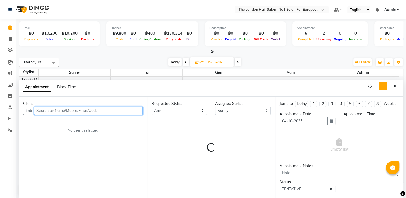
select select "840"
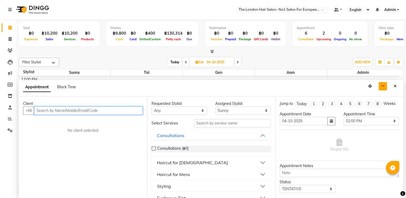
click at [102, 111] on input "text" at bounding box center [88, 110] width 109 height 8
type input "l"
type input "5555"
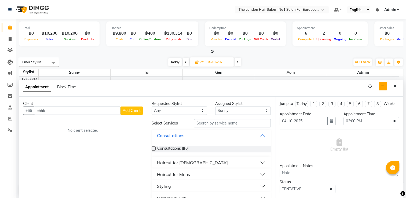
click at [134, 108] on span "Add Client" at bounding box center [132, 110] width 18 height 5
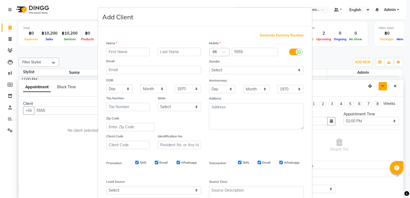
click at [120, 49] on input "text" at bounding box center [127, 52] width 43 height 8
type input "k"
click at [296, 72] on select "Select [DEMOGRAPHIC_DATA] [DEMOGRAPHIC_DATA] Other Prefer Not To Say" at bounding box center [256, 70] width 95 height 8
select select "other"
click at [209, 66] on select "Select [DEMOGRAPHIC_DATA] [DEMOGRAPHIC_DATA] Other Prefer Not To Say" at bounding box center [256, 70] width 95 height 8
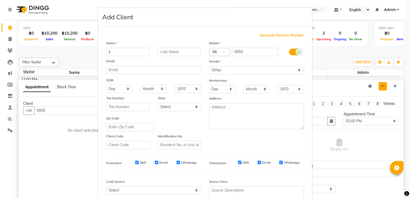
click at [223, 146] on div "Mobile Country Code × 66 5555 Gender Select [DEMOGRAPHIC_DATA] [DEMOGRAPHIC_DAT…" at bounding box center [256, 94] width 103 height 109
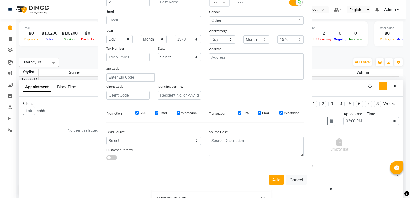
scroll to position [52, 0]
click at [276, 179] on button "Add" at bounding box center [276, 180] width 15 height 10
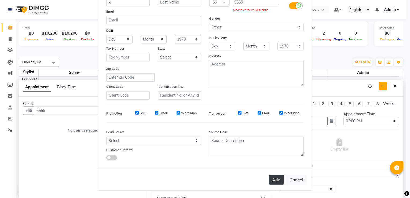
click at [276, 179] on button "Add" at bounding box center [276, 180] width 15 height 10
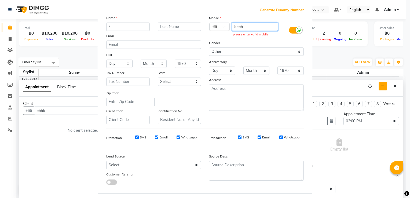
drag, startPoint x: 263, startPoint y: 29, endPoint x: 173, endPoint y: 17, distance: 91.0
click at [173, 17] on div "Name k Email DOB Day 01 02 03 04 05 06 07 08 09 10 11 12 13 14 15 16 17 18 19 2…" at bounding box center [204, 69] width 205 height 109
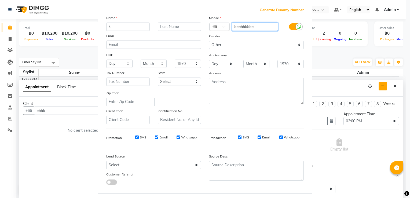
type input "555555555"
click at [402, 197] on ngb-modal-window "Add Client Generate Dummy Number Name k Email DOB Day 01 02 03 04 05 06 07 08 0…" at bounding box center [205, 99] width 410 height 198
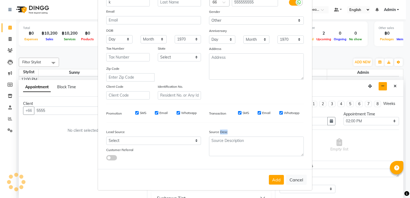
click at [402, 197] on ngb-modal-window "Add Client Generate Dummy Number Name k Email DOB Day 01 02 03 04 05 06 07 08 0…" at bounding box center [205, 99] width 410 height 198
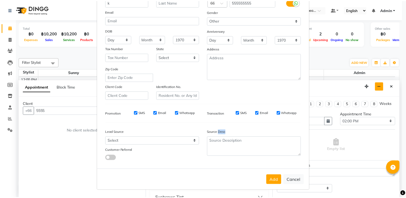
scroll to position [52, 0]
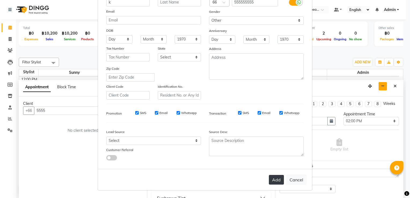
click at [271, 180] on button "Add" at bounding box center [276, 180] width 15 height 10
type input "555555555"
select select
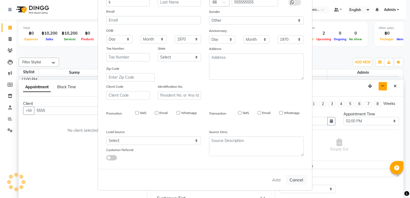
select select
checkbox input "false"
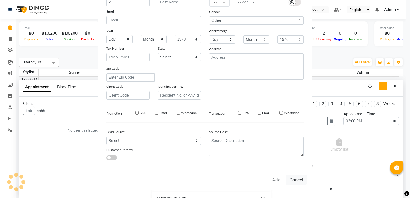
checkbox input "false"
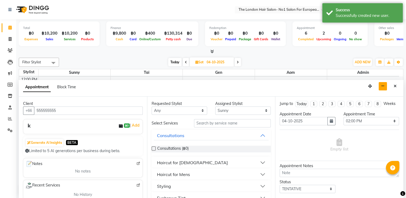
click at [241, 160] on button "Haircut for [DEMOGRAPHIC_DATA]" at bounding box center [211, 163] width 115 height 10
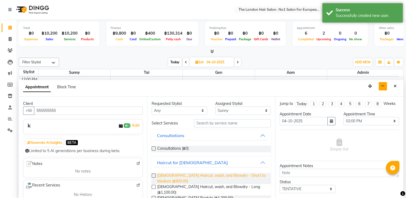
click at [202, 179] on span "[DEMOGRAPHIC_DATA] Haircut, wash, and Blowdry - Short to Medium (฿900.00)" at bounding box center [211, 178] width 109 height 11
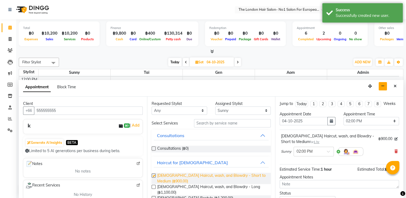
checkbox input "false"
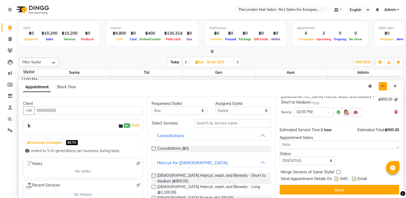
scroll to position [44, 0]
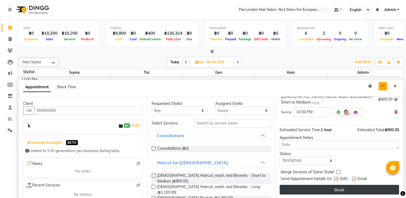
click at [361, 185] on button "Book" at bounding box center [338, 190] width 119 height 10
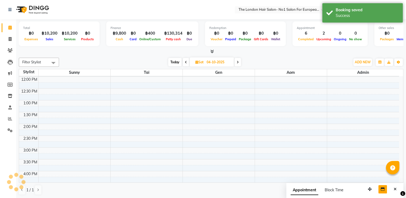
scroll to position [0, 0]
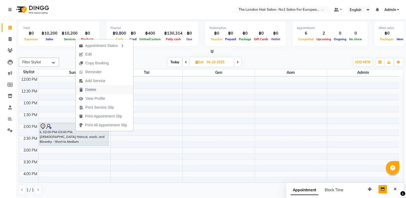
click at [93, 89] on span "Delete" at bounding box center [90, 90] width 11 height 6
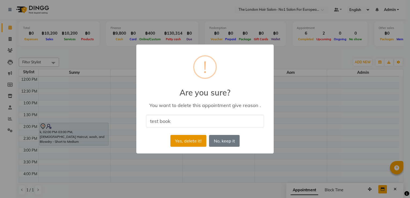
type input "test book"
click at [197, 139] on button "Yes, delete it!" at bounding box center [188, 141] width 36 height 12
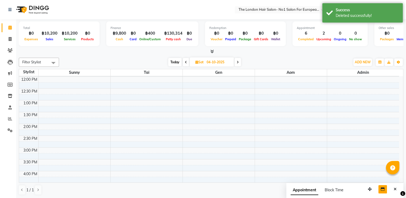
click at [176, 62] on span "Today" at bounding box center [174, 62] width 13 height 8
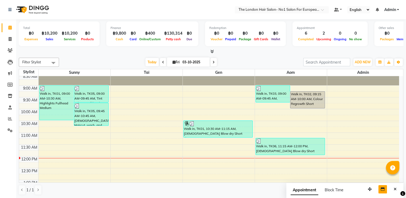
scroll to position [27, 0]
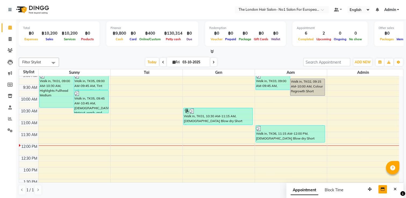
click at [162, 63] on icon at bounding box center [163, 62] width 2 height 3
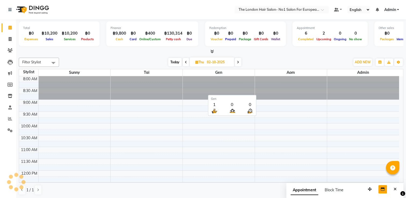
scroll to position [94, 0]
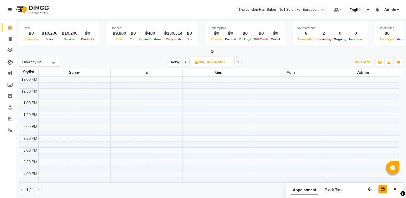
click at [178, 62] on span "Today" at bounding box center [174, 62] width 13 height 8
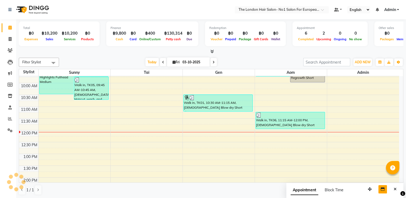
scroll to position [0, 0]
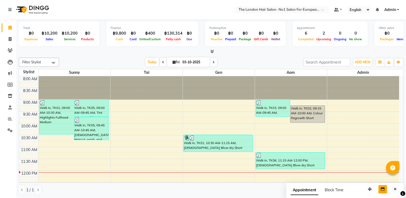
click at [161, 63] on span at bounding box center [163, 62] width 6 height 8
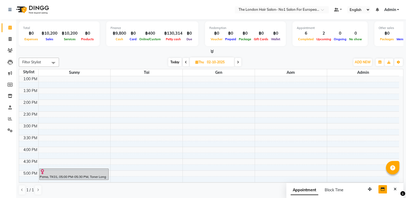
scroll to position [117, 0]
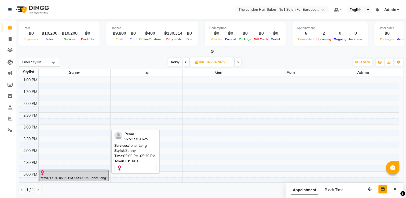
click at [78, 174] on div at bounding box center [74, 172] width 68 height 5
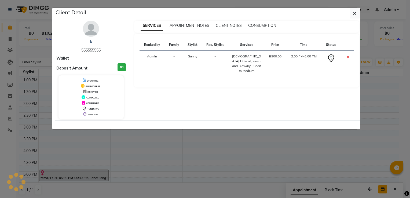
click at [78, 174] on ngb-modal-window "Client Detail k 555555555 Wallet Deposit Amount ฿0 UPCOMING IN PROGRESS DROPPED…" at bounding box center [205, 99] width 410 height 198
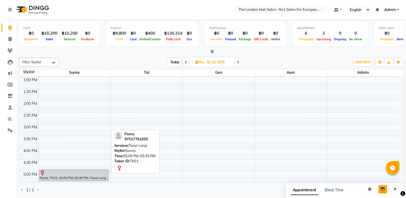
click at [89, 172] on div at bounding box center [74, 172] width 68 height 5
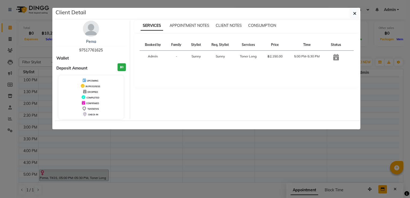
click at [337, 60] on td at bounding box center [336, 58] width 20 height 14
click at [337, 60] on icon at bounding box center [336, 57] width 6 height 6
click at [380, 145] on ngb-modal-window "Client Detail Pema 97517761625 Wallet Deposit Amount ฿0 UPCOMING IN PROGRESS DR…" at bounding box center [205, 99] width 410 height 198
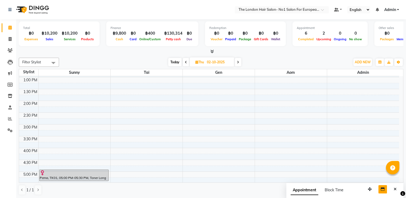
click at [166, 61] on div "Today Thu 02-10-2025" at bounding box center [205, 62] width 286 height 8
click at [169, 61] on span "Today" at bounding box center [174, 62] width 13 height 8
type input "03-10-2025"
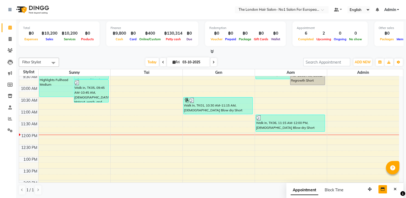
scroll to position [80, 0]
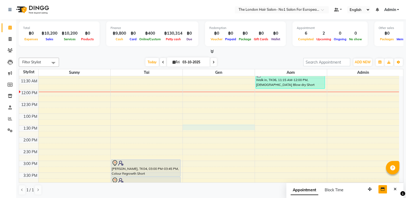
click at [225, 128] on div "8:00 AM 8:30 AM 9:00 AM 9:30 AM 10:00 AM 10:30 AM 11:00 AM 11:30 AM 12:00 PM 12…" at bounding box center [209, 149] width 380 height 306
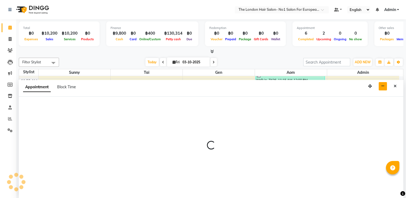
scroll to position [0, 0]
select select "91430"
select select "810"
select select "tentative"
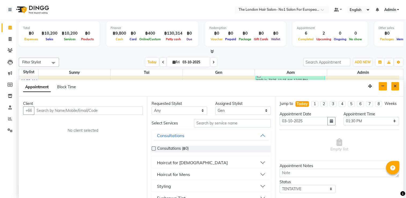
click at [395, 84] on icon "Close" at bounding box center [394, 86] width 3 height 4
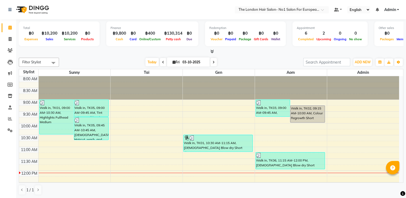
select select "91429"
select select "tentative"
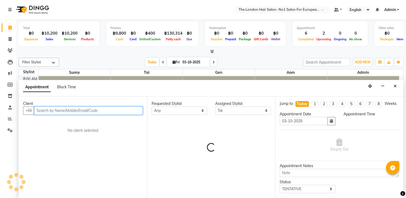
select select "540"
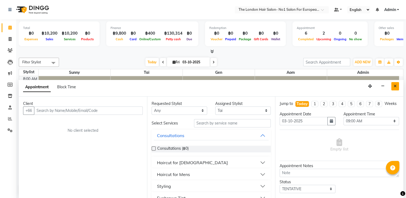
click at [395, 88] on button "Close" at bounding box center [395, 86] width 8 height 8
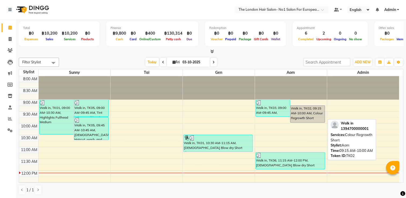
click at [301, 109] on div "Walk in, TK02, 09:15 AM-10:00 AM, Colour Regrowth Short" at bounding box center [307, 114] width 34 height 17
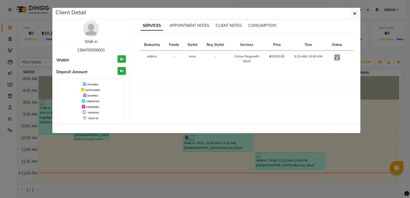
click at [389, 131] on ngb-modal-window "Client Detail Walk in 1394700000001 Wallet ฿0 Deposit Amount ฿0 UPCOMING IN PRO…" at bounding box center [205, 99] width 410 height 198
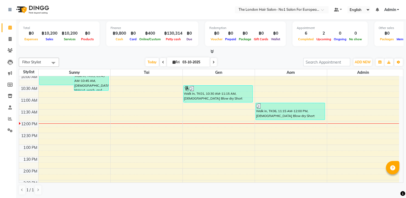
scroll to position [80, 0]
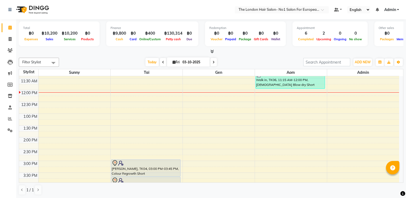
click at [85, 94] on div "8:00 AM 8:30 AM 9:00 AM 9:30 AM 10:00 AM 10:30 AM 11:00 AM 11:30 AM 12:00 PM 12…" at bounding box center [209, 149] width 380 height 306
select select "91428"
select select "tentative"
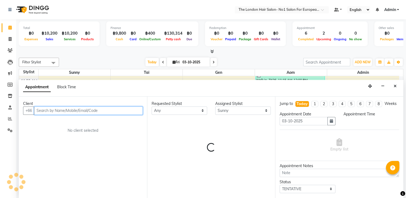
select select "720"
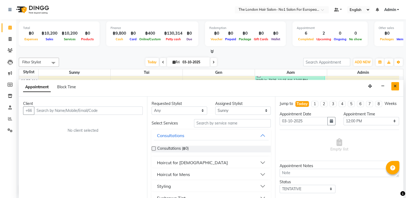
click at [394, 87] on button "Close" at bounding box center [395, 86] width 8 height 8
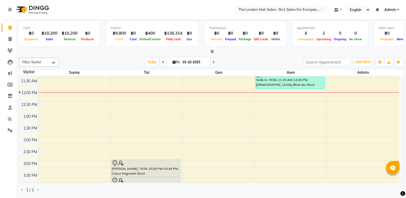
click at [287, 98] on div "8:00 AM 8:30 AM 9:00 AM 9:30 AM 10:00 AM 10:30 AM 11:00 AM 11:30 AM 12:00 PM 12…" at bounding box center [209, 149] width 380 height 306
select select "91431"
select select "tentative"
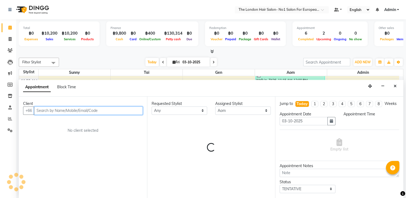
select select "735"
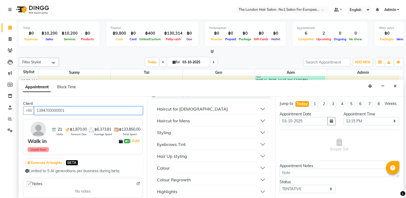
type input "1394700000001"
click at [181, 129] on button "Styling" at bounding box center [211, 133] width 115 height 10
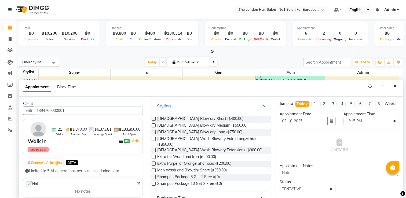
scroll to position [33, 0]
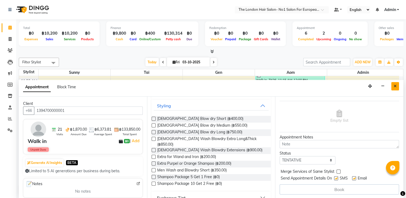
click at [396, 88] on button "Close" at bounding box center [395, 86] width 8 height 8
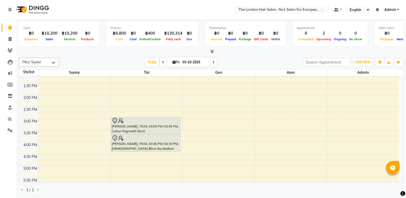
scroll to position [107, 0]
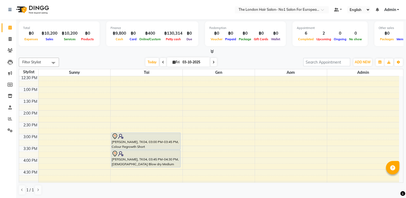
click at [121, 61] on div "[DATE] [DATE]" at bounding box center [181, 62] width 239 height 8
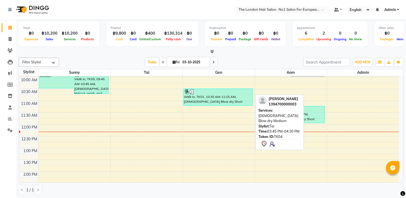
scroll to position [0, 0]
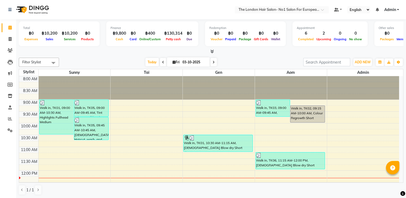
click at [164, 60] on span at bounding box center [163, 62] width 6 height 8
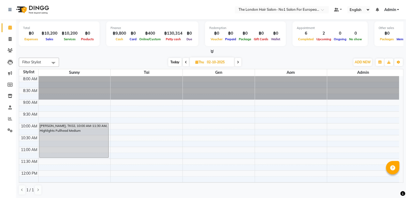
click at [172, 64] on span "Today" at bounding box center [174, 62] width 13 height 8
type input "03-10-2025"
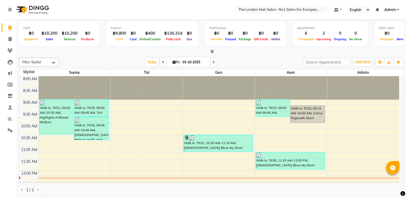
click at [94, 60] on div "[DATE] [DATE]" at bounding box center [181, 62] width 239 height 8
click at [182, 63] on input "03-10-2025" at bounding box center [194, 62] width 27 height 8
select select "10"
select select "2025"
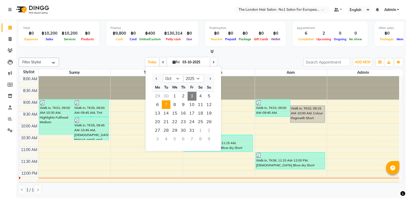
click at [165, 105] on span "7" at bounding box center [166, 104] width 9 height 9
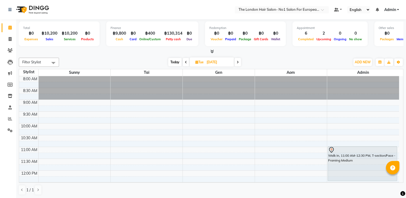
click at [338, 60] on div "[DATE] [DATE]" at bounding box center [205, 62] width 286 height 8
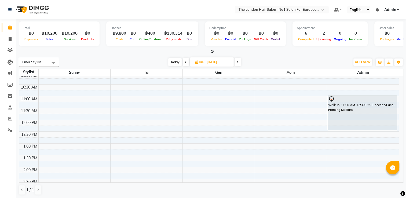
scroll to position [54, 0]
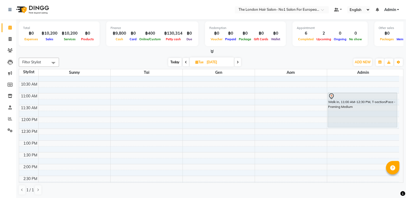
click at [173, 60] on span "Today" at bounding box center [174, 62] width 13 height 8
type input "03-10-2025"
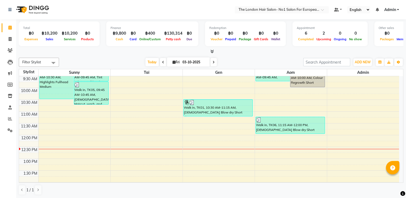
scroll to position [0, 0]
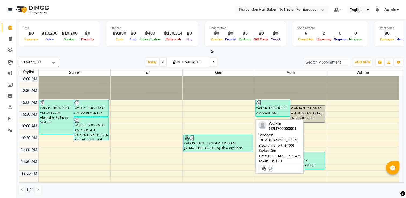
click at [239, 149] on div "Walk in, TK01, 10:30 AM-11:15 AM, [DEMOGRAPHIC_DATA] Blow dry Short (฿400)" at bounding box center [217, 143] width 69 height 17
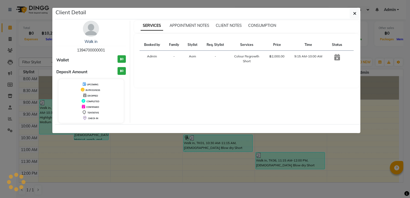
select select "3"
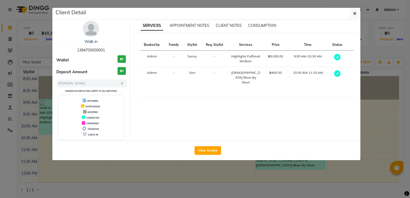
click at [274, 172] on ngb-modal-window "Client Detail Walk in 1394700000001 Wallet ฿0 Deposit Amount ฿0 Select MARK DON…" at bounding box center [205, 99] width 410 height 198
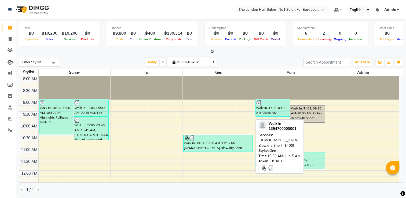
click at [247, 150] on div "Walk in, TK01, 10:30 AM-11:15 AM, [DEMOGRAPHIC_DATA] Blow dry Short (฿400)" at bounding box center [217, 143] width 69 height 17
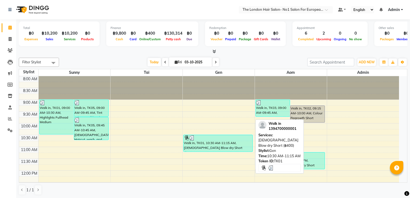
select select "3"
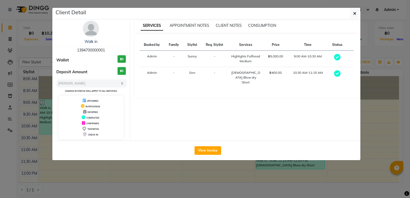
click at [286, 147] on div "View Invoice" at bounding box center [207, 150] width 305 height 20
click at [286, 167] on ngb-modal-window "Client Detail Walk in 1394700000001 Wallet ฿0 Deposit Amount ฿0 Select MARK DON…" at bounding box center [205, 99] width 410 height 198
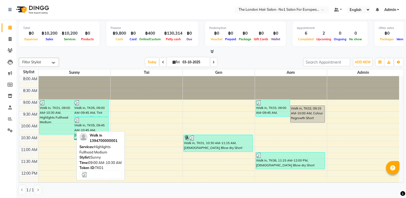
click at [54, 117] on div "Walk in, TK01, 09:00 AM-10:30 AM, Highlights Fullhead Medium" at bounding box center [56, 117] width 34 height 34
select select "3"
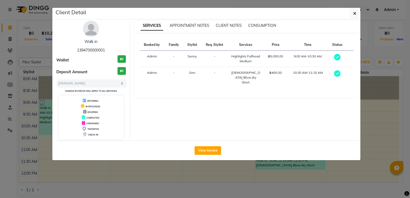
click at [386, 123] on ngb-modal-window "Client Detail Walk in 1394700000001 Wallet ฿0 Deposit Amount ฿0 Select MARK DON…" at bounding box center [205, 99] width 410 height 198
